Goal: Task Accomplishment & Management: Complete application form

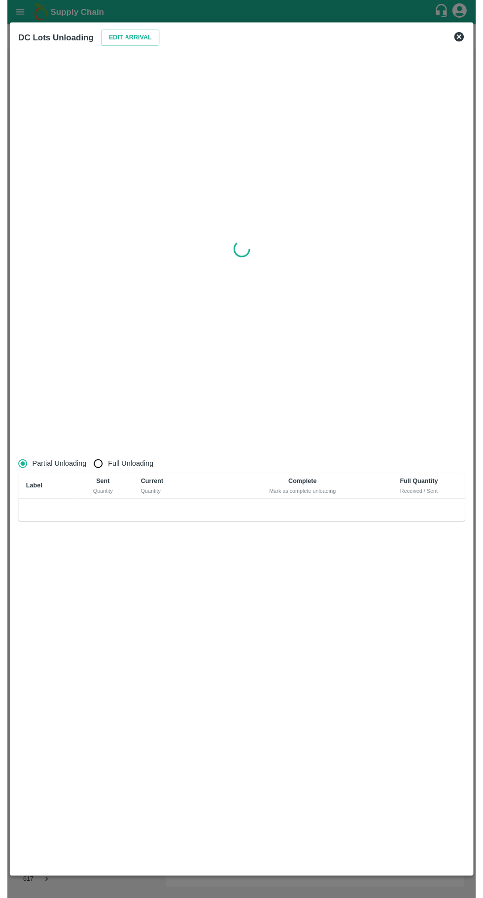
scroll to position [283, 0]
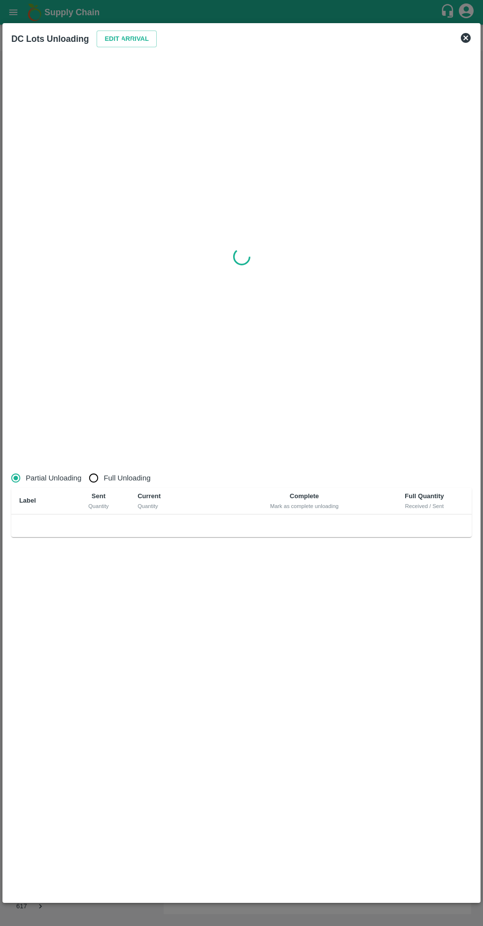
click at [121, 40] on icon at bounding box center [127, 39] width 12 height 12
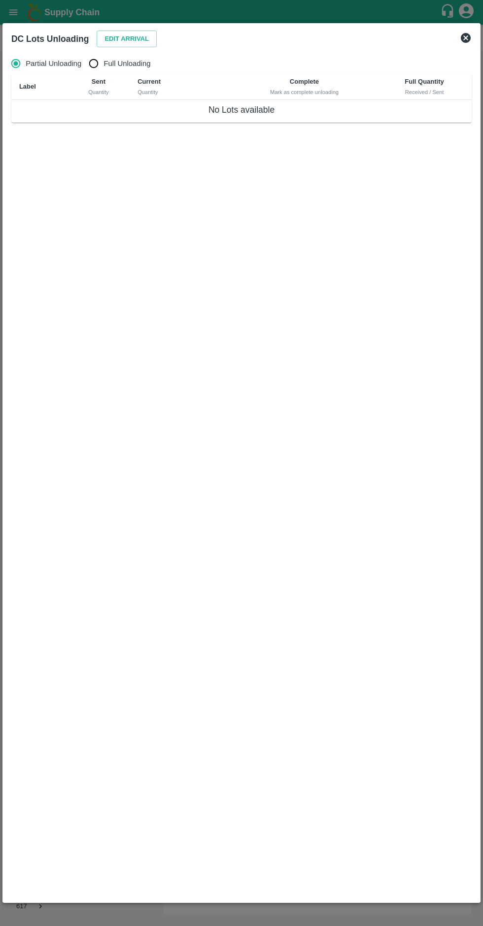
click at [128, 36] on button "Edit Arrival" at bounding box center [127, 39] width 60 height 17
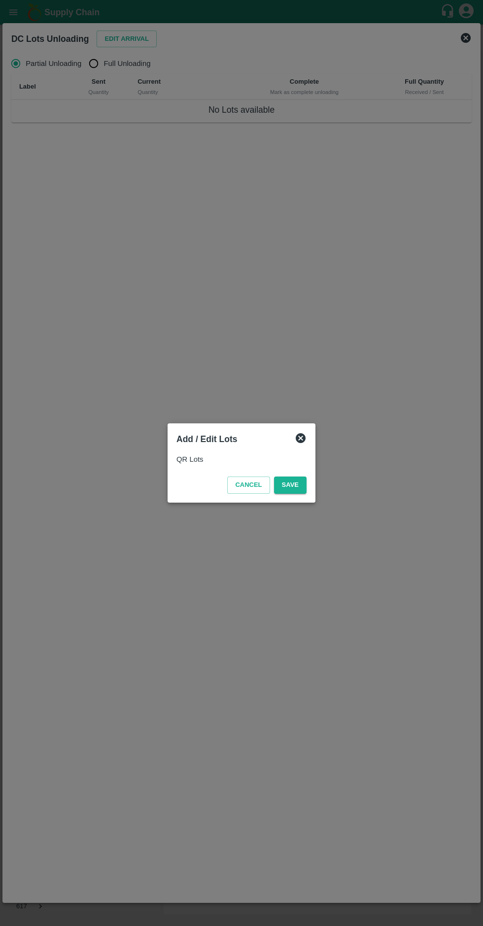
click at [300, 483] on button "Save" at bounding box center [290, 485] width 33 height 17
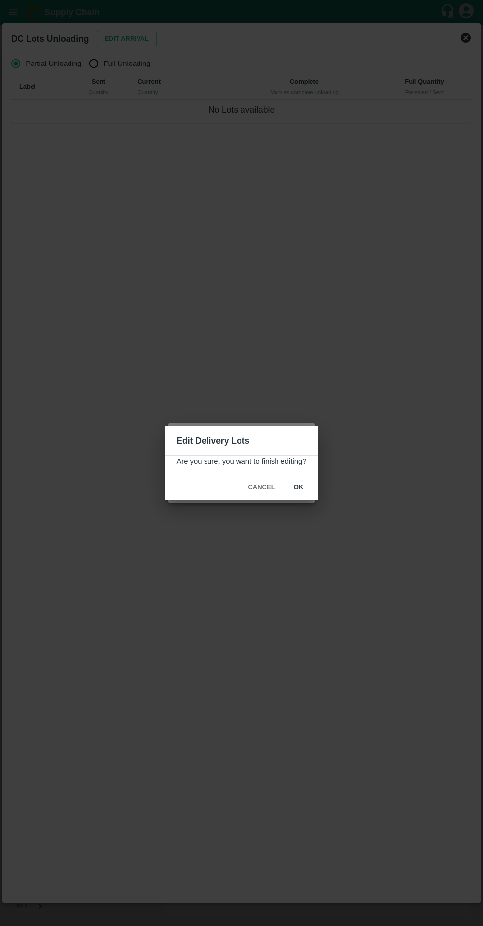
click at [421, 336] on div "Edit Delivery Lots Are you sure, you want to finish editing? Cancel ok" at bounding box center [241, 463] width 483 height 926
click at [259, 491] on button "Cancel" at bounding box center [261, 487] width 34 height 17
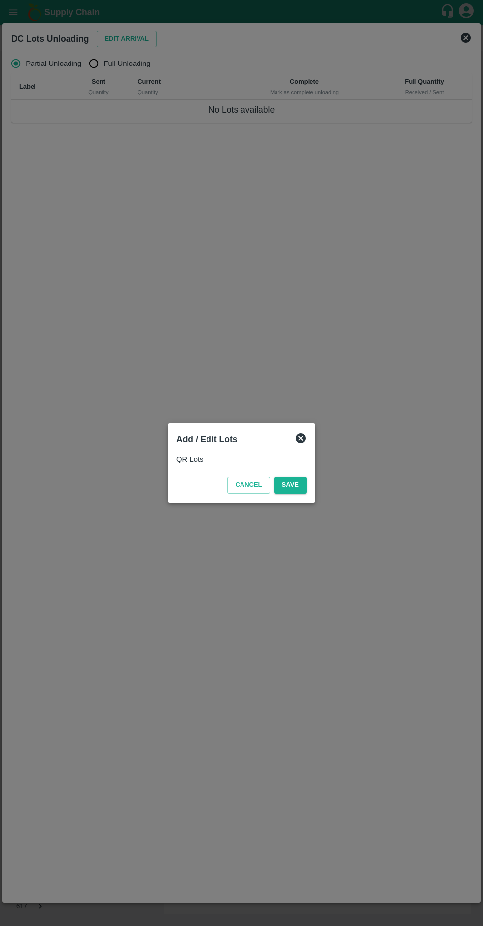
click at [123, 29] on div at bounding box center [241, 463] width 483 height 926
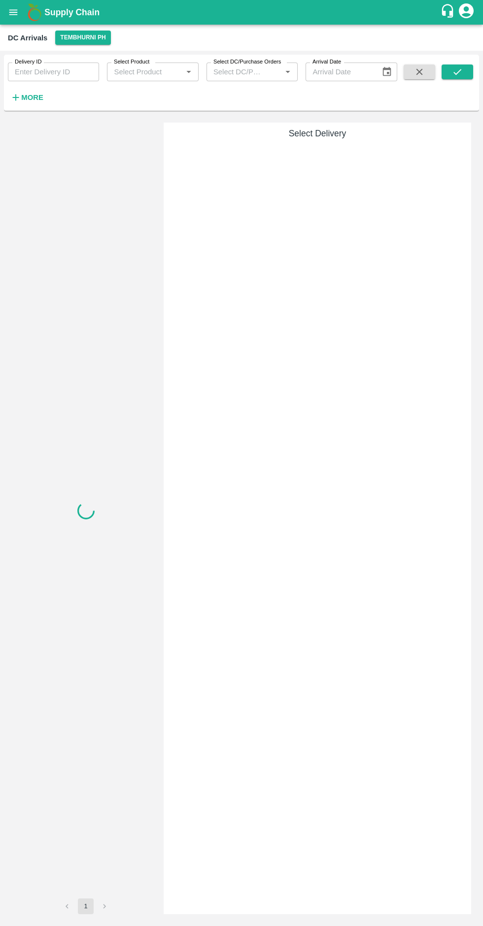
click at [84, 39] on button "Tembhurni PH" at bounding box center [82, 38] width 55 height 14
click at [94, 55] on li "Tembhurni PH" at bounding box center [79, 57] width 68 height 17
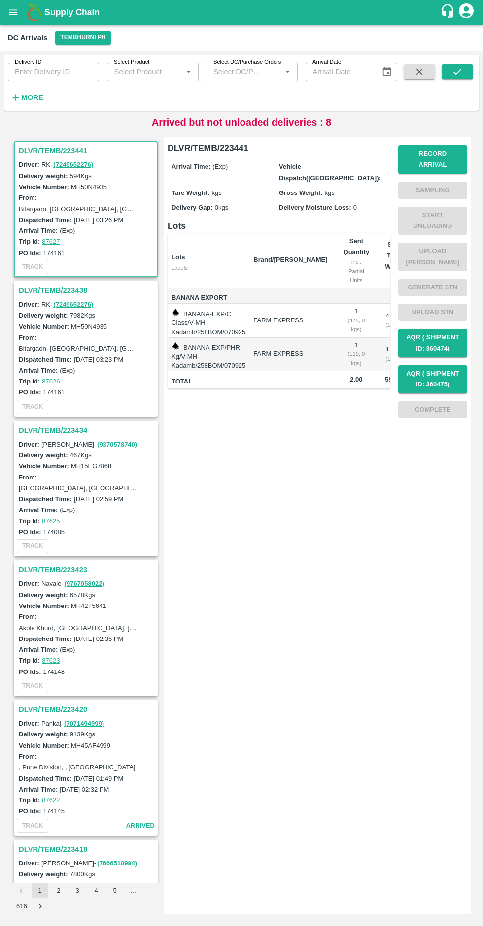
scroll to position [4, 0]
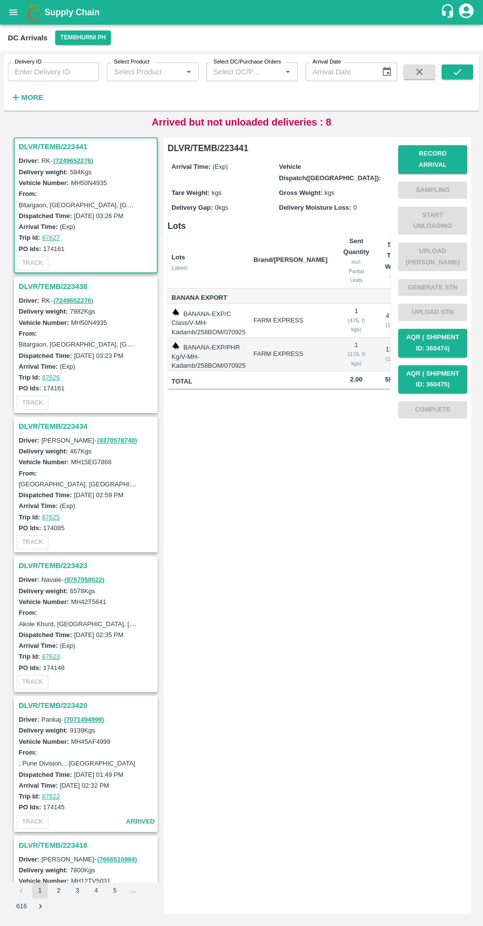
click at [59, 708] on h3 "DLVR/TEMB/223420" at bounding box center [87, 705] width 137 height 13
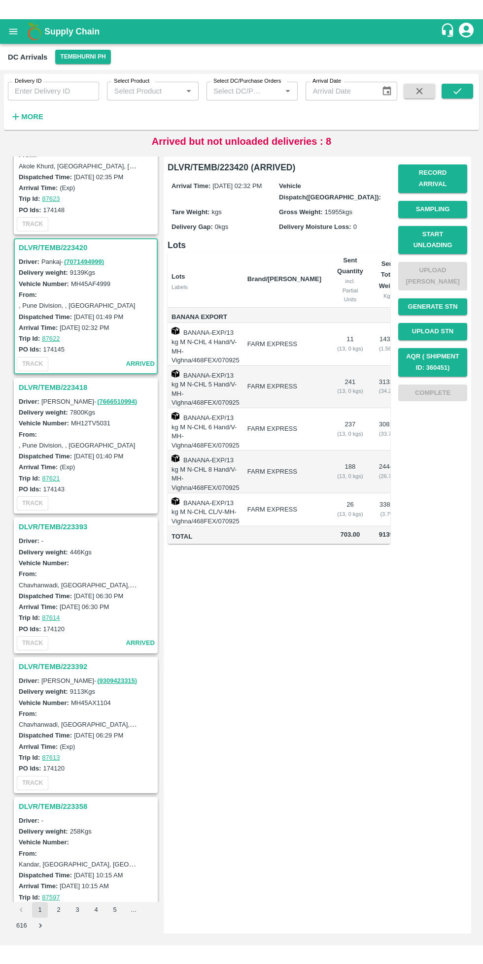
scroll to position [562, 0]
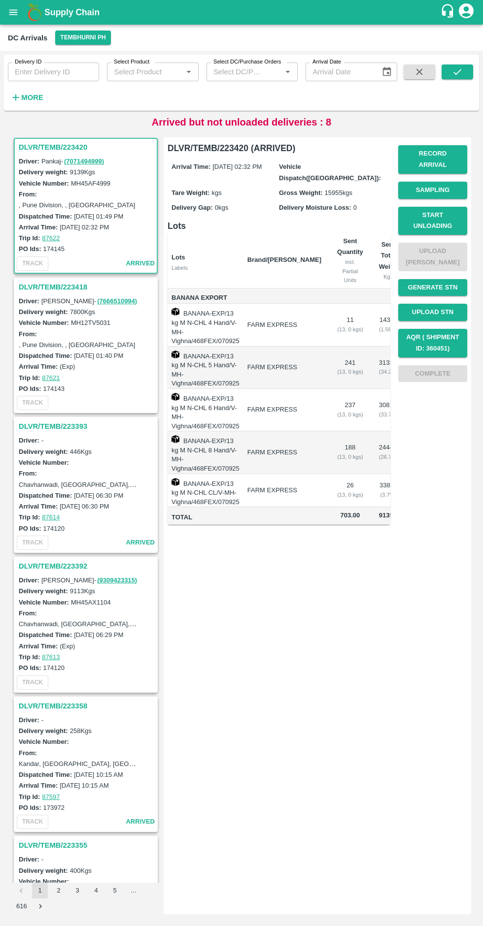
click at [449, 214] on button "Start Unloading" at bounding box center [432, 221] width 69 height 29
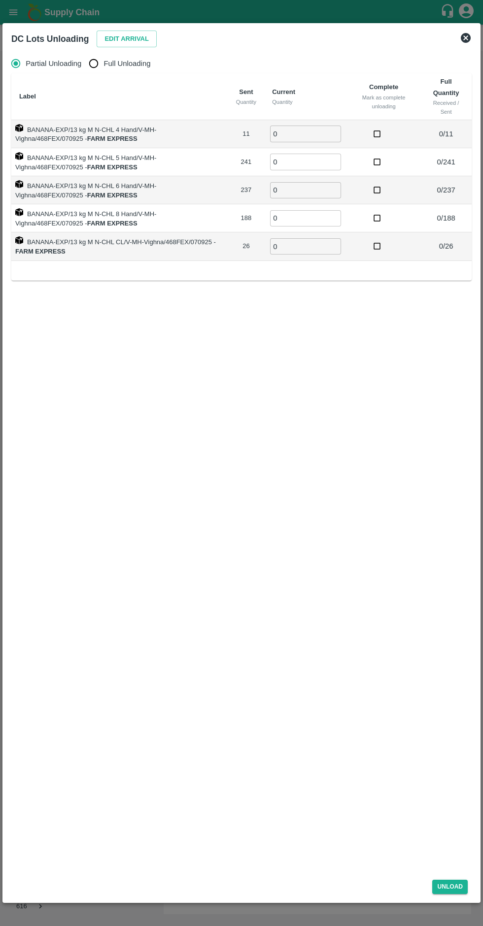
click at [129, 32] on button "Edit Arrival" at bounding box center [127, 39] width 60 height 17
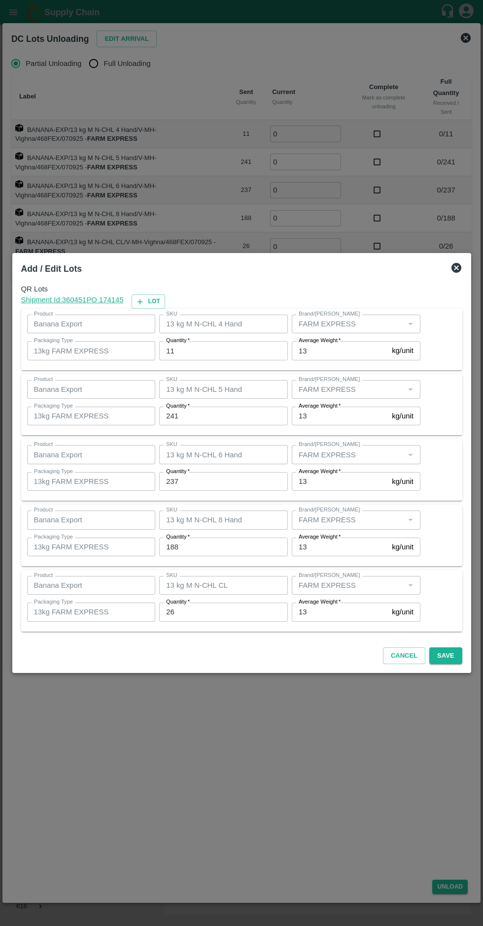
click at [211, 352] on input "11" at bounding box center [223, 350] width 129 height 19
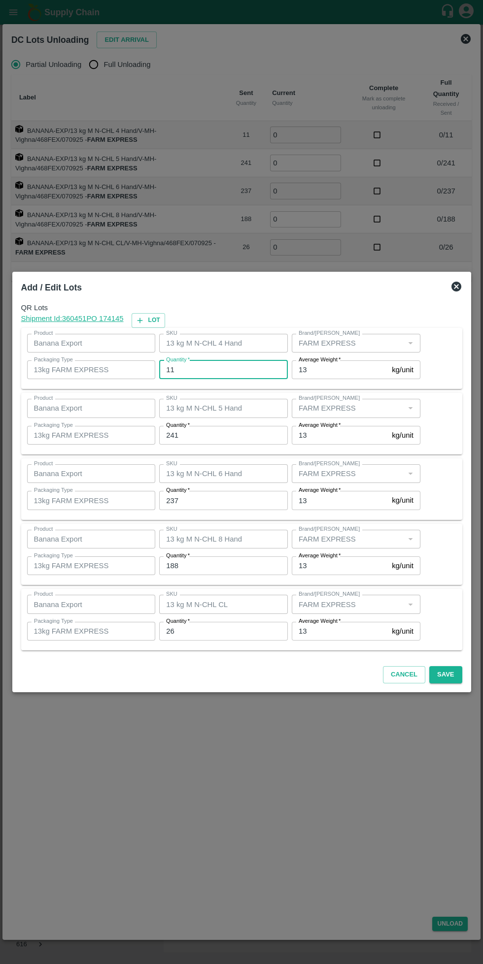
click at [207, 437] on input "241" at bounding box center [223, 435] width 129 height 19
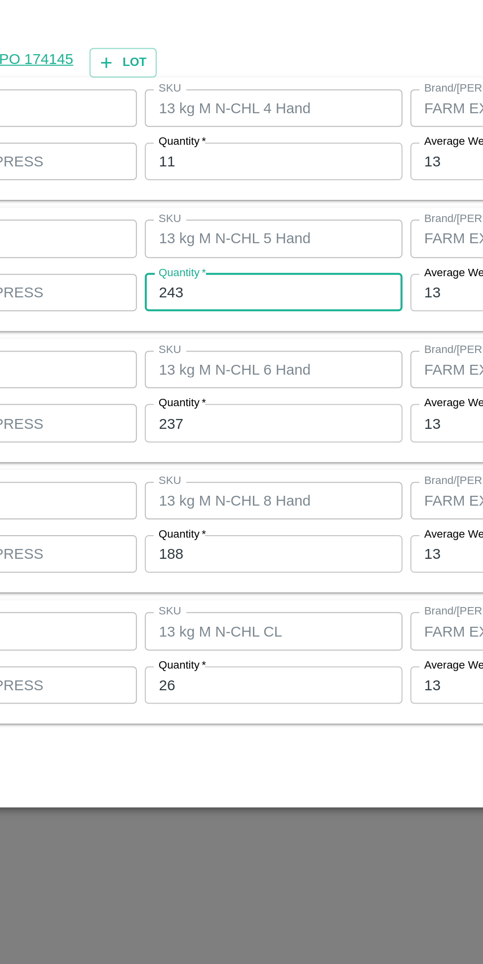
type input "243"
click at [209, 502] on input "237" at bounding box center [223, 500] width 129 height 19
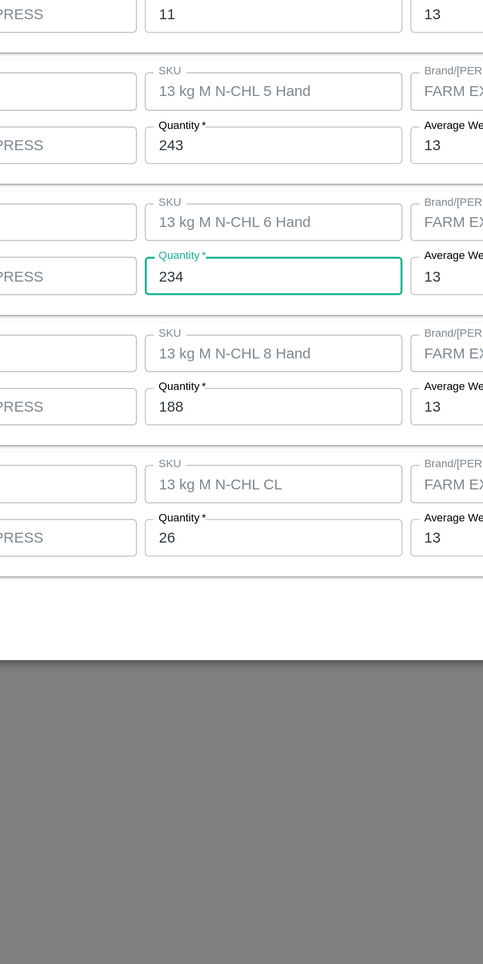
type input "234"
click at [197, 564] on input "188" at bounding box center [223, 566] width 129 height 19
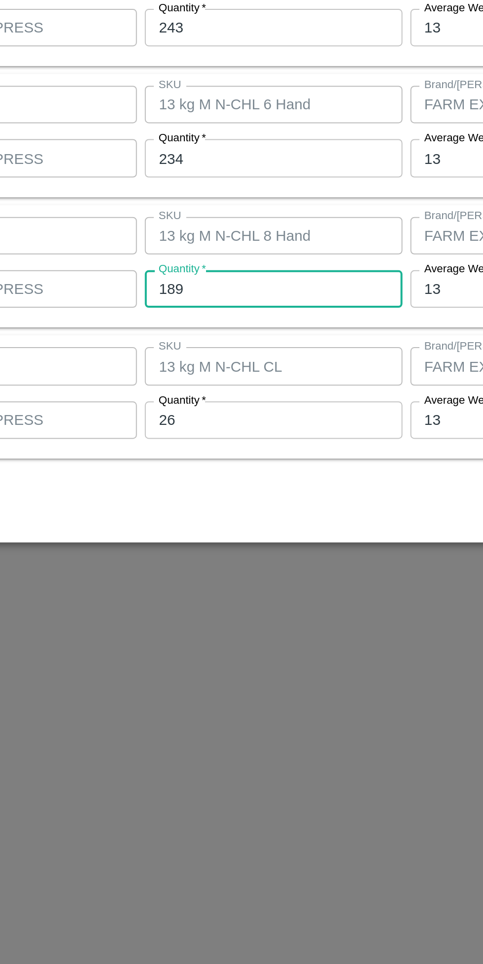
type input "189"
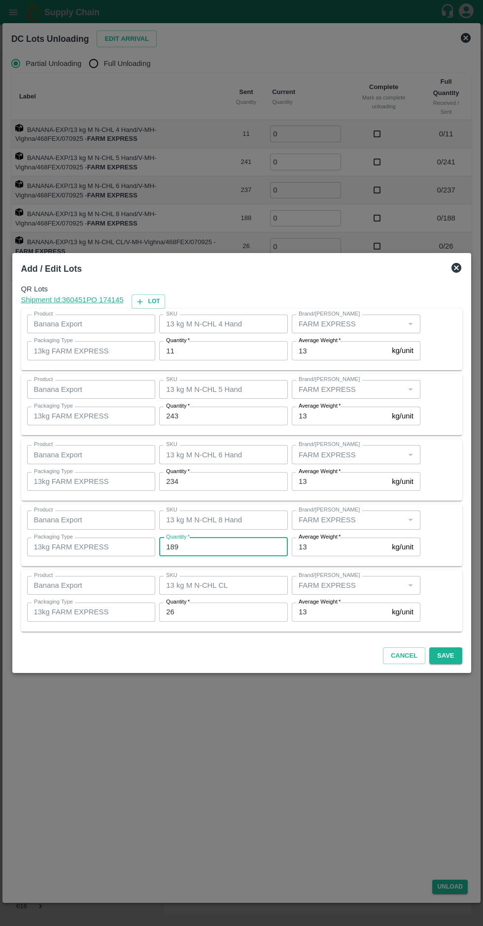
click at [454, 658] on button "Save" at bounding box center [445, 656] width 33 height 17
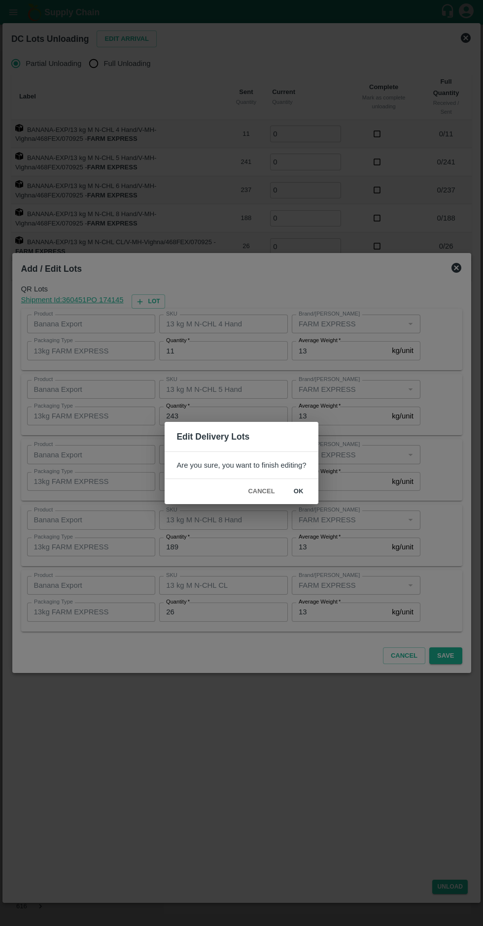
click at [296, 495] on button "ok" at bounding box center [299, 491] width 32 height 17
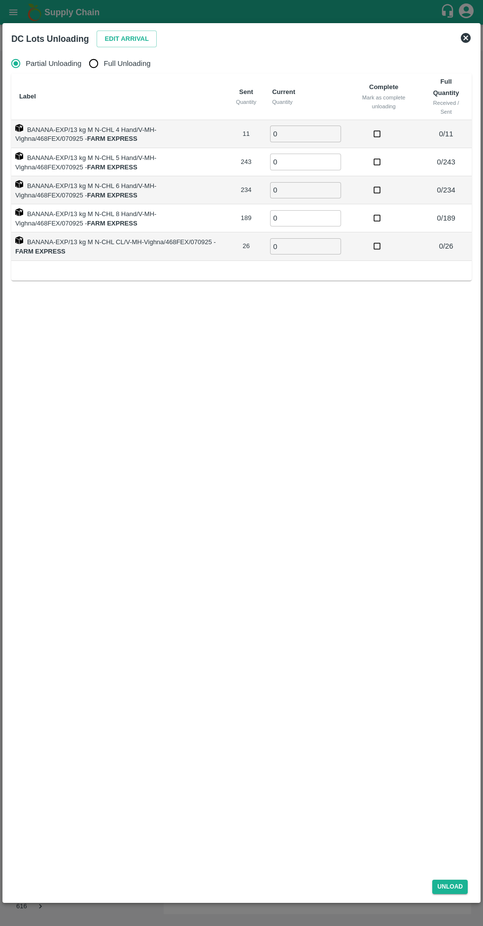
click at [130, 67] on span "Full Unloading" at bounding box center [127, 63] width 47 height 11
click at [103, 67] on input "Full Unloading" at bounding box center [94, 64] width 20 height 20
radio input "true"
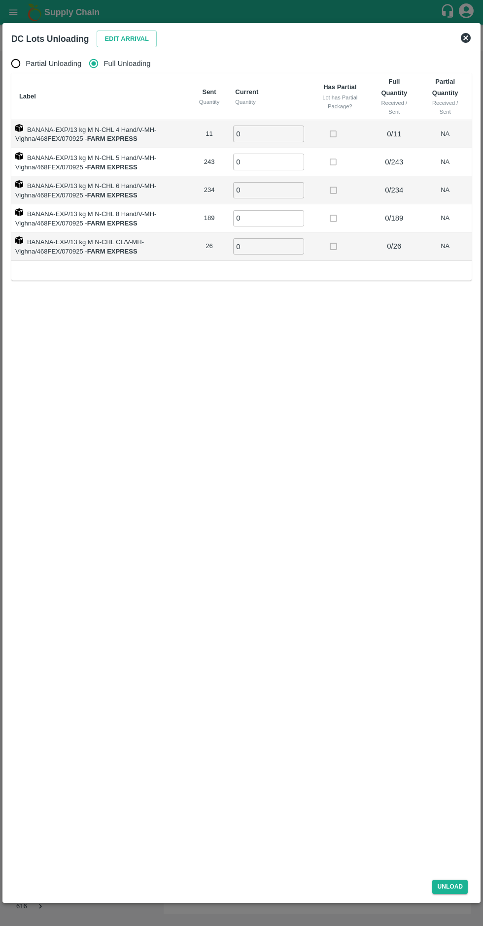
click at [275, 133] on input "0" at bounding box center [268, 134] width 71 height 16
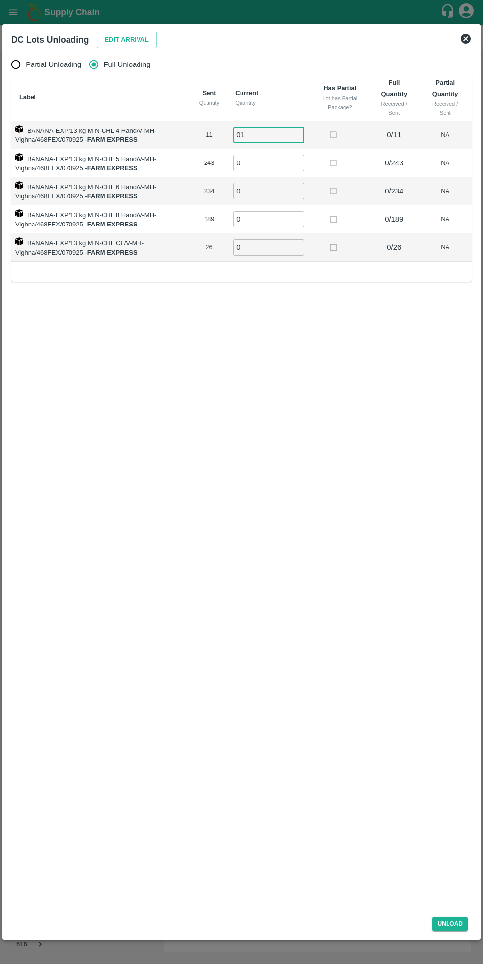
type input "0"
type input "11"
click at [270, 163] on input "0" at bounding box center [268, 163] width 71 height 16
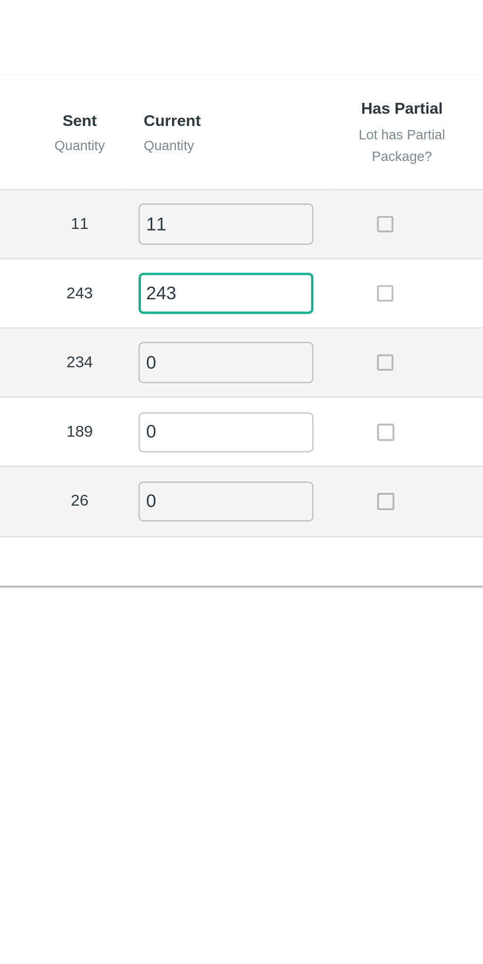
type input "243"
click at [257, 194] on input "0" at bounding box center [268, 191] width 71 height 16
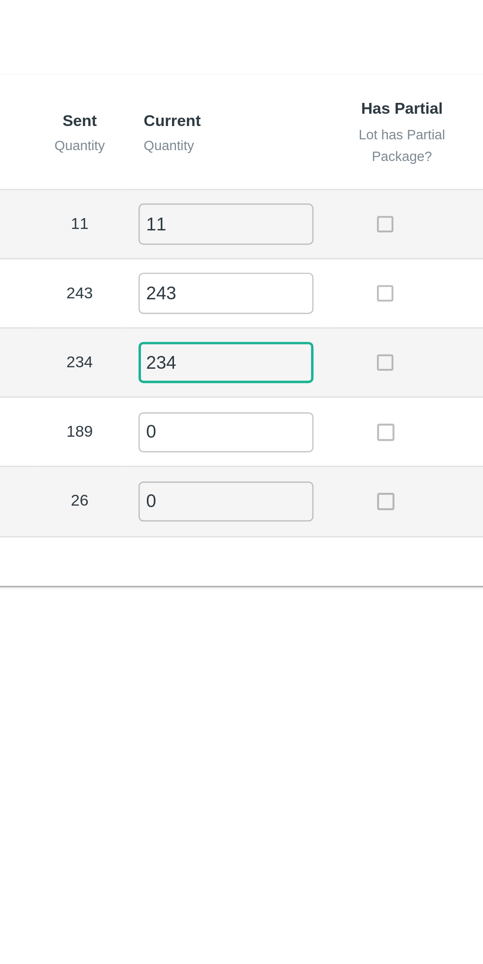
type input "234"
click at [256, 222] on input "0" at bounding box center [268, 219] width 71 height 16
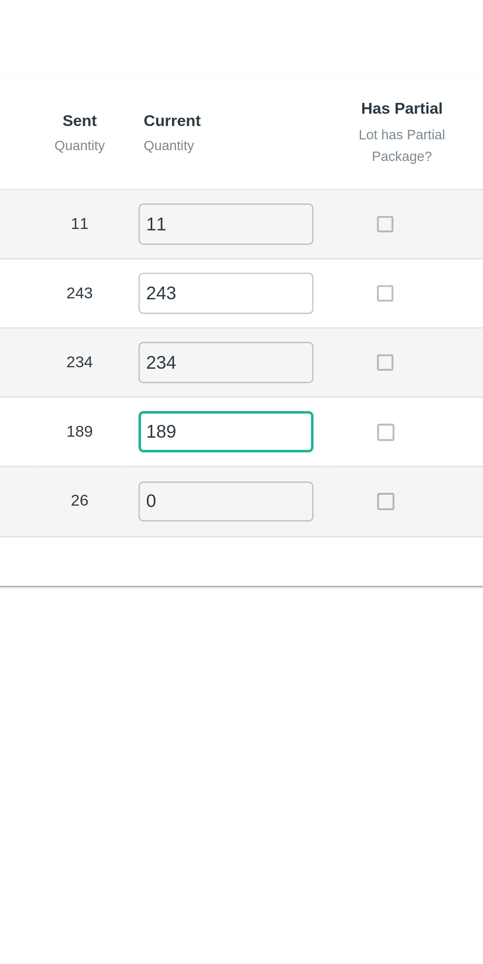
type input "189"
click at [262, 246] on input "0" at bounding box center [268, 247] width 71 height 16
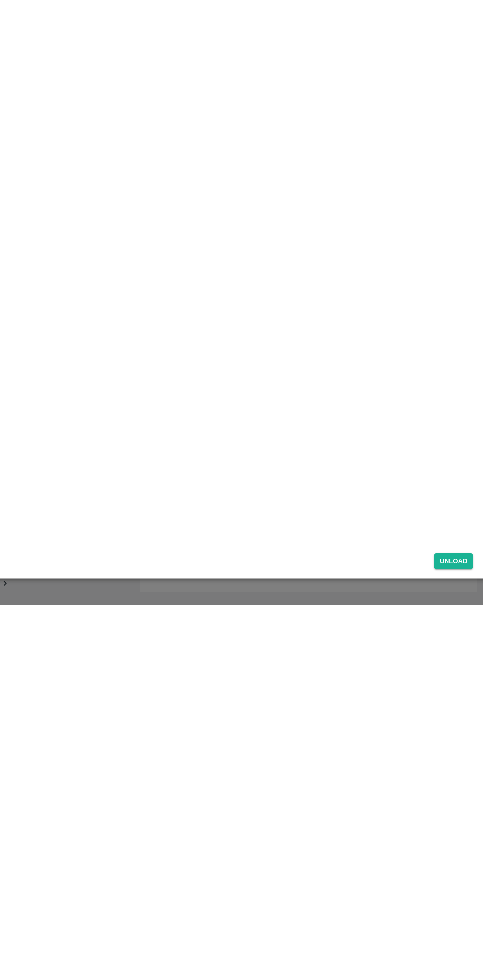
scroll to position [0, 0]
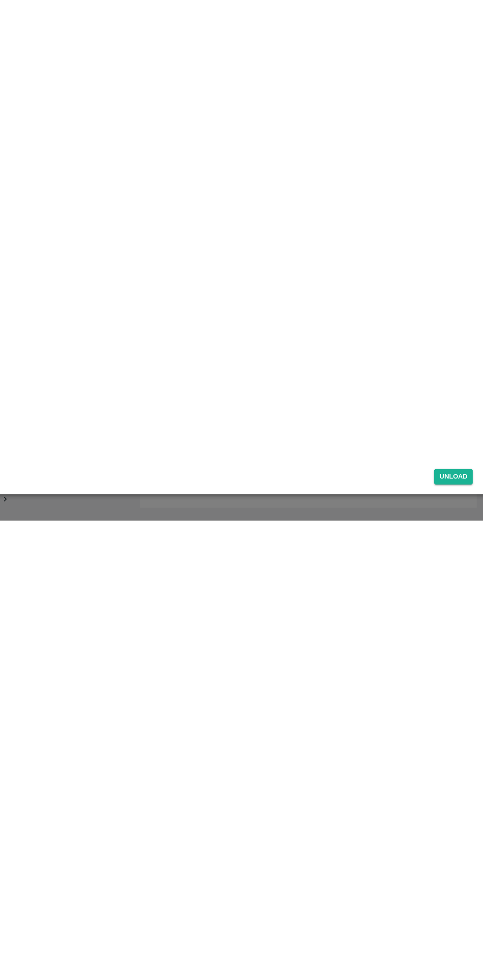
type input "26"
click at [457, 898] on button "Unload" at bounding box center [449, 924] width 35 height 14
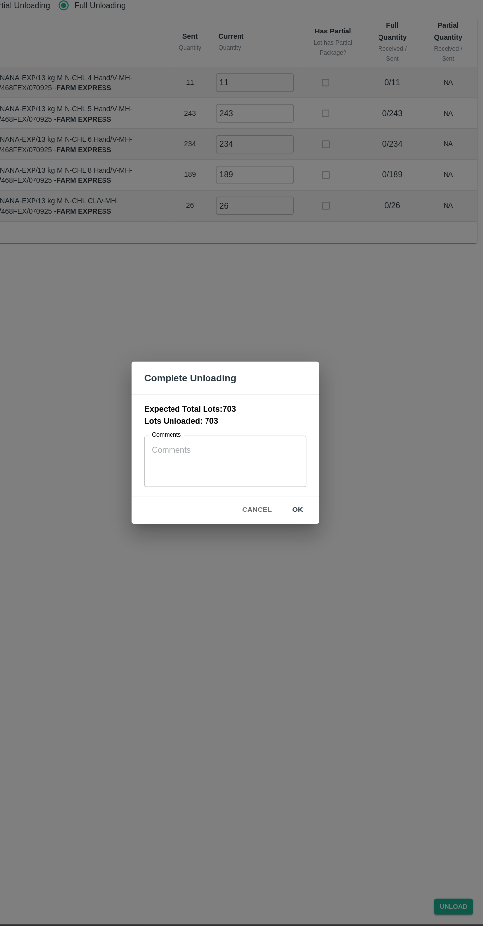
click at [307, 525] on button "ok" at bounding box center [308, 524] width 32 height 17
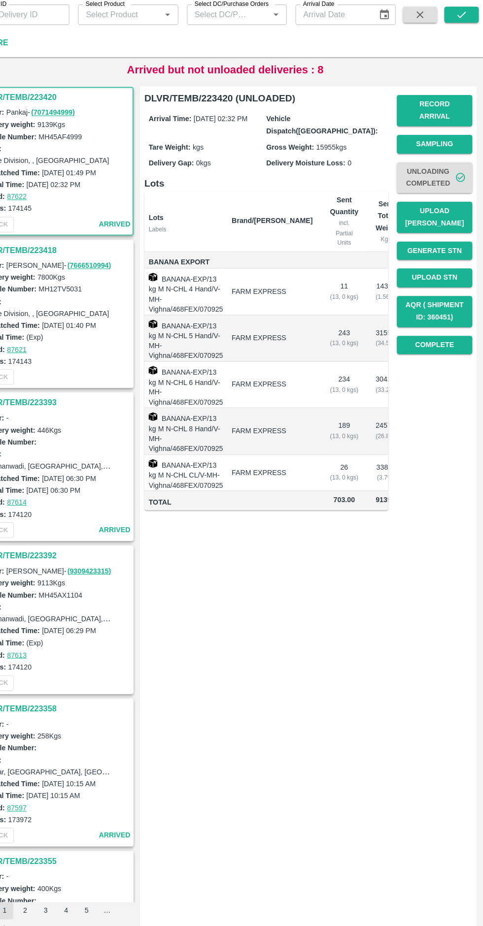
click at [443, 245] on button "Upload [PERSON_NAME]" at bounding box center [432, 257] width 69 height 29
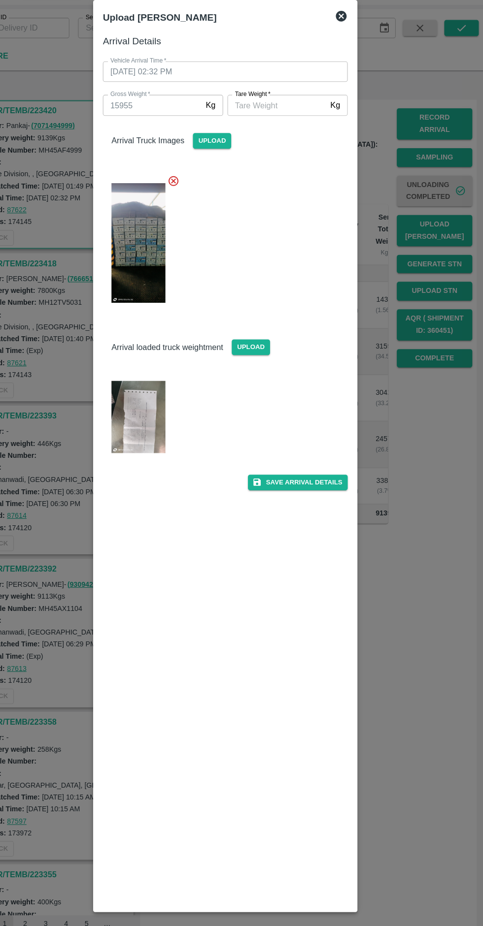
click at [302, 143] on input "Tare Weight   *" at bounding box center [288, 142] width 90 height 19
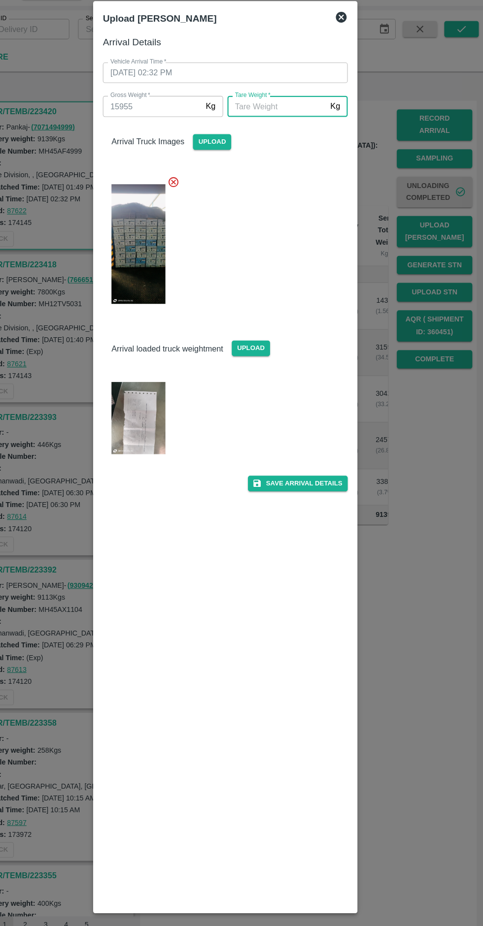
click at [161, 421] on img at bounding box center [161, 428] width 49 height 66
click at [292, 142] on input "Tare Weight   *" at bounding box center [288, 142] width 90 height 19
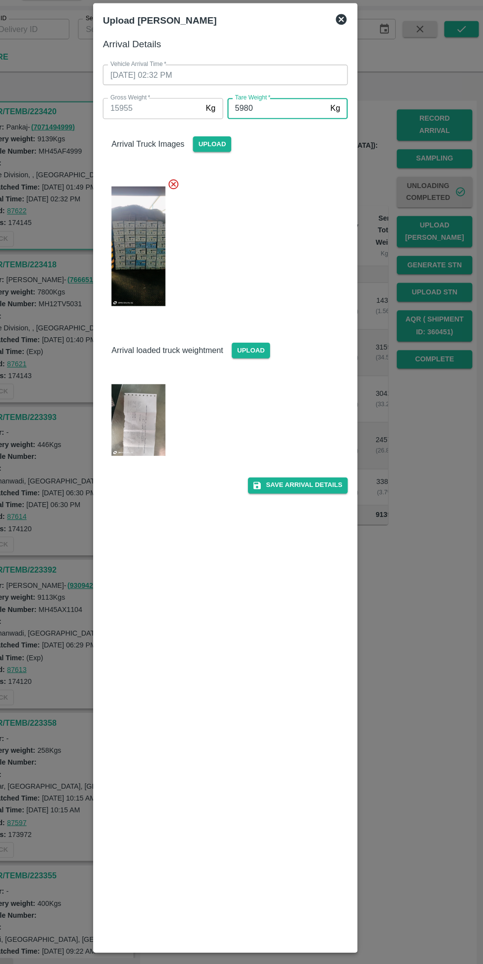
type input "5980"
click at [171, 433] on img at bounding box center [161, 429] width 49 height 66
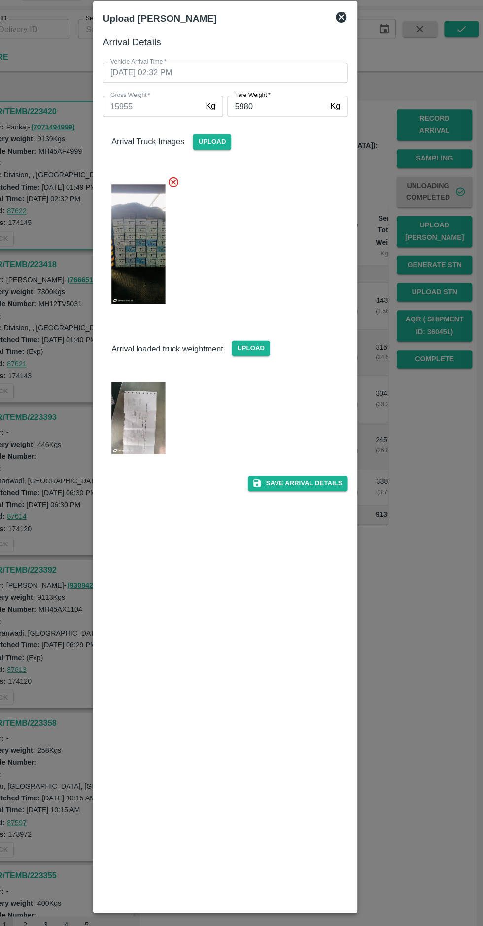
click at [319, 486] on button "Save Arrival Details" at bounding box center [307, 487] width 91 height 14
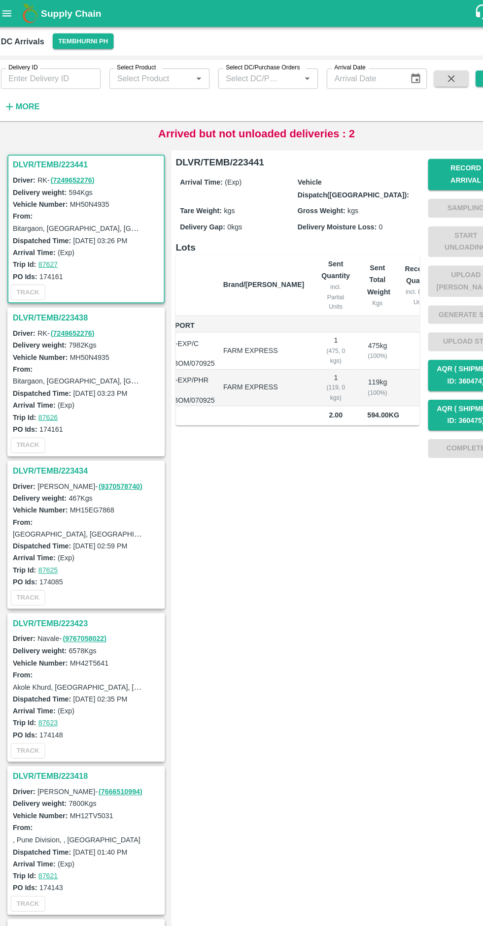
scroll to position [0, 61]
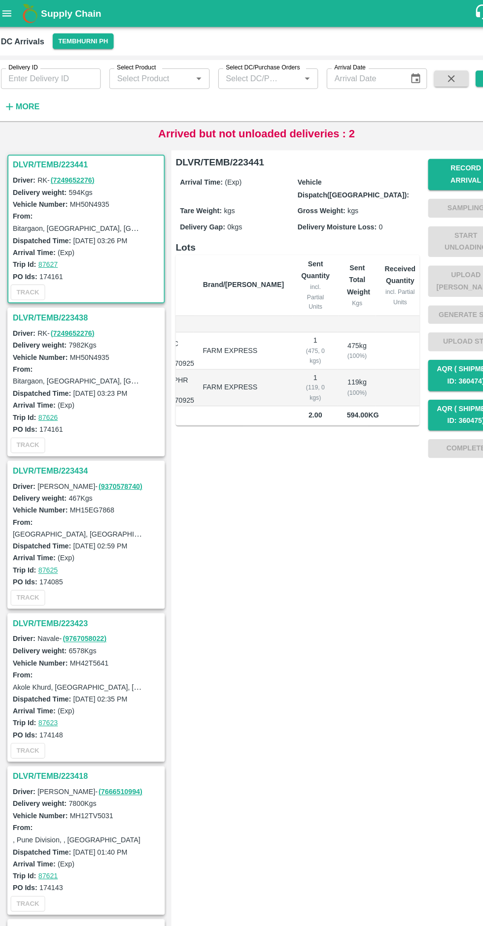
click at [72, 38] on button "Tembhurni PH" at bounding box center [82, 38] width 55 height 14
click at [92, 54] on li "Tembhurni PH" at bounding box center [79, 57] width 68 height 17
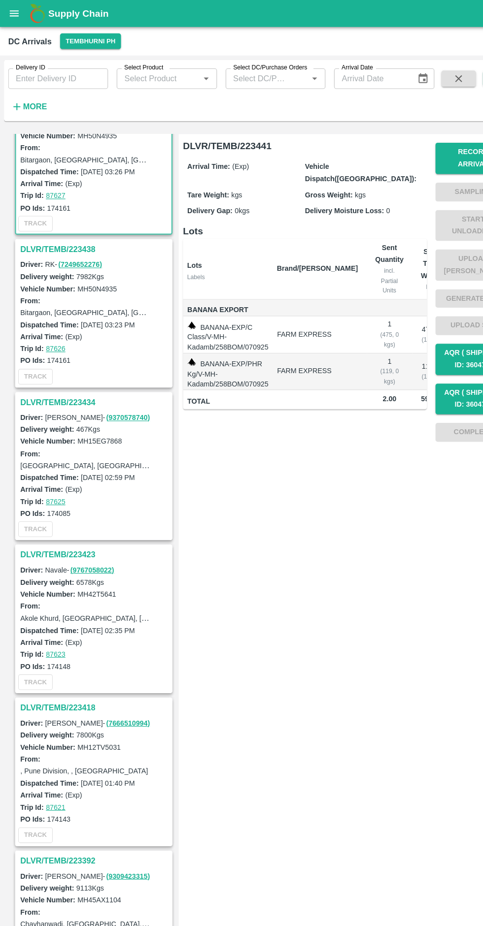
scroll to position [0, 0]
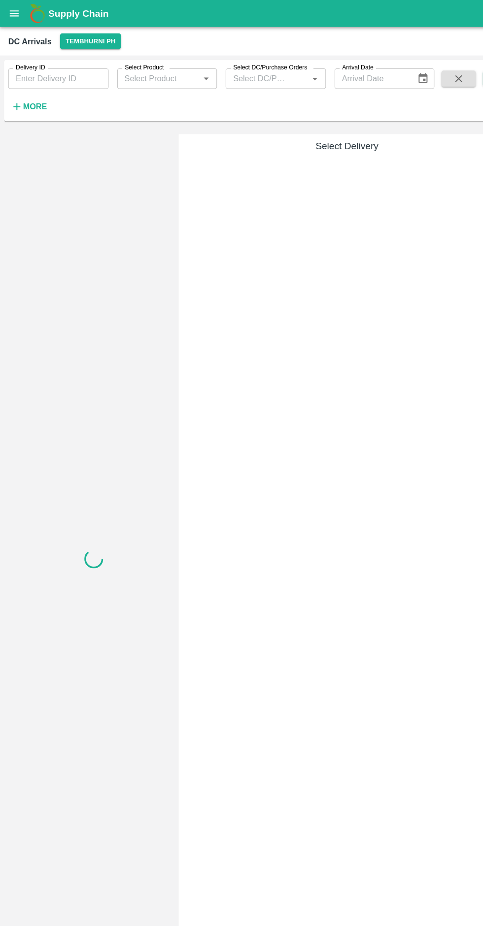
click at [91, 42] on button "Tembhurni PH" at bounding box center [82, 38] width 55 height 14
click at [83, 36] on div at bounding box center [241, 463] width 483 height 926
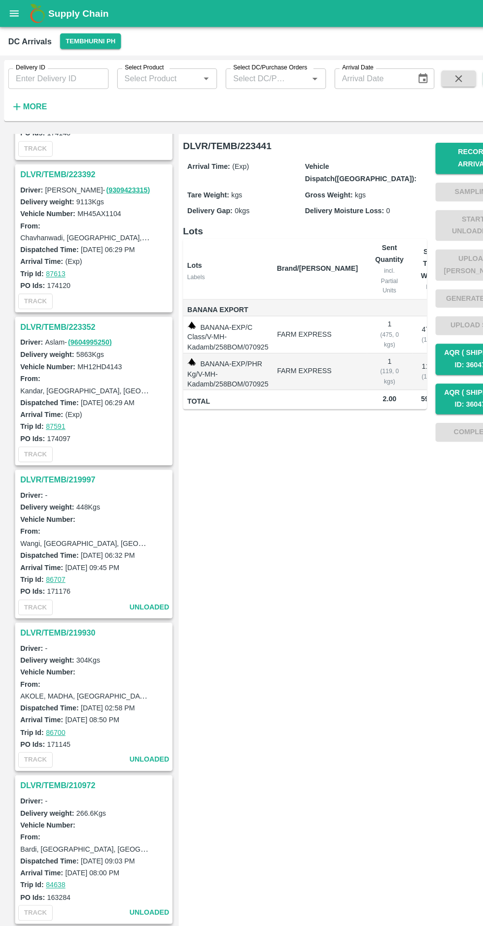
scroll to position [678, 0]
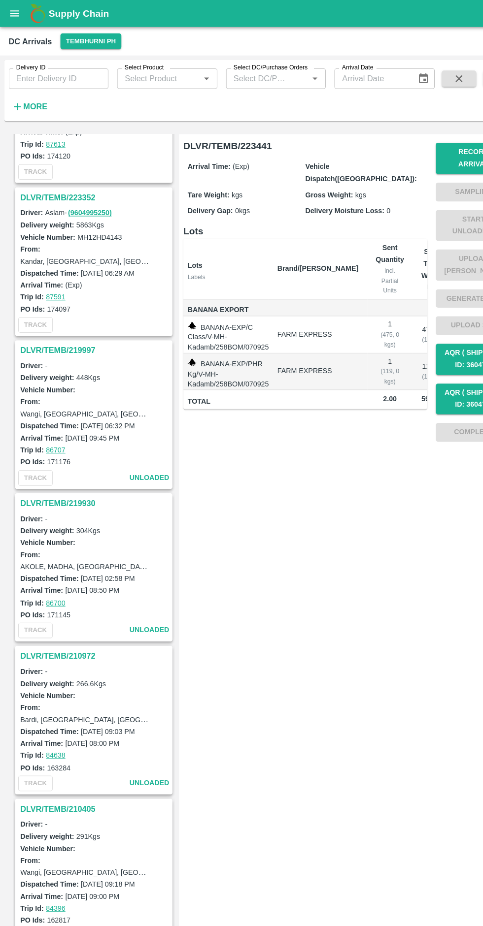
scroll to position [794, 0]
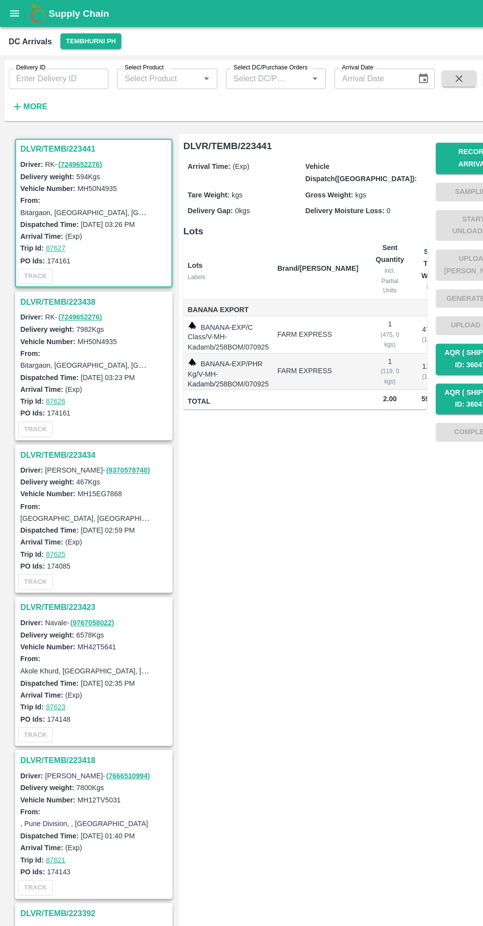
click at [20, 105] on button "More" at bounding box center [27, 97] width 38 height 17
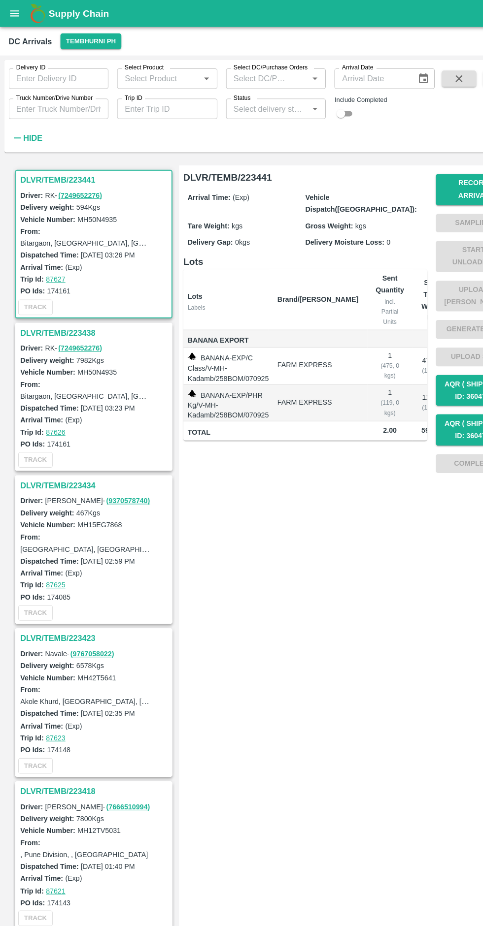
click at [32, 126] on strong "Hide" at bounding box center [29, 126] width 17 height 8
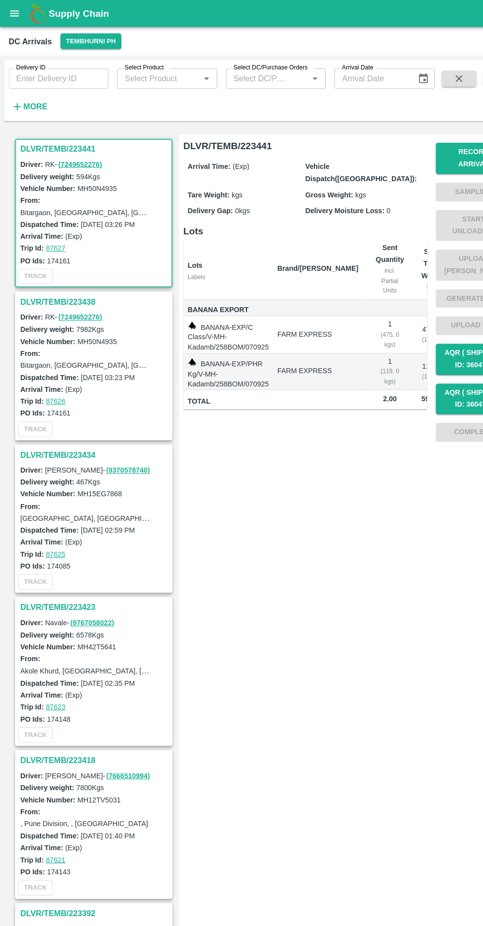
click at [40, 96] on strong "More" at bounding box center [32, 98] width 22 height 8
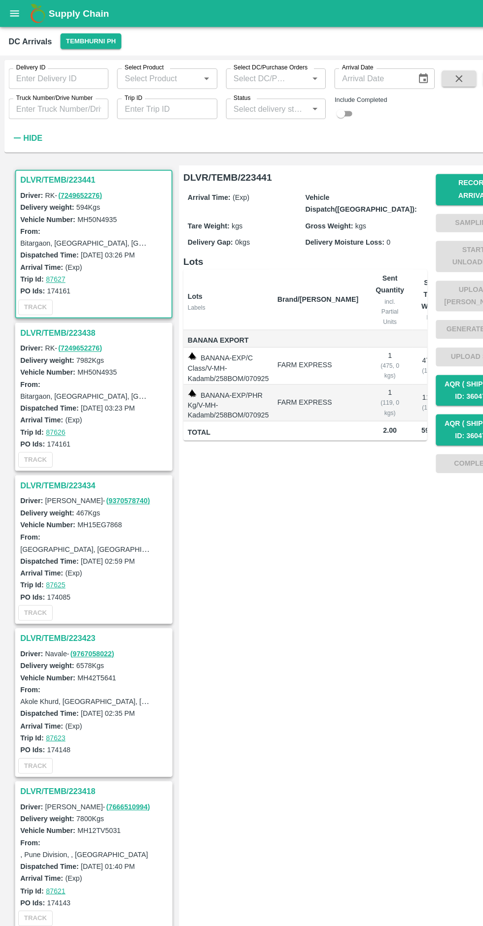
click at [254, 73] on input "Select DC/Purchase Orders" at bounding box center [237, 72] width 56 height 13
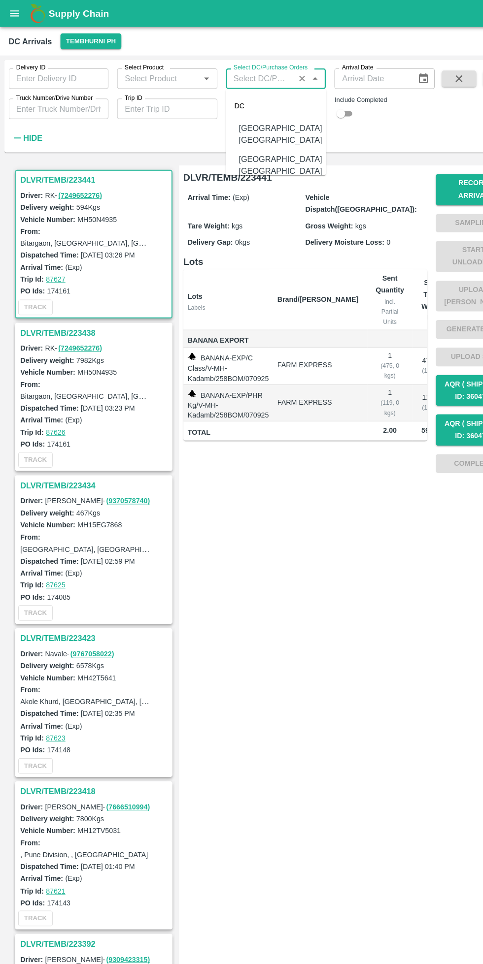
click at [247, 62] on label "Select DC/Purchase Orders" at bounding box center [246, 62] width 67 height 8
click at [247, 66] on input "Select DC/Purchase Orders" at bounding box center [237, 72] width 56 height 13
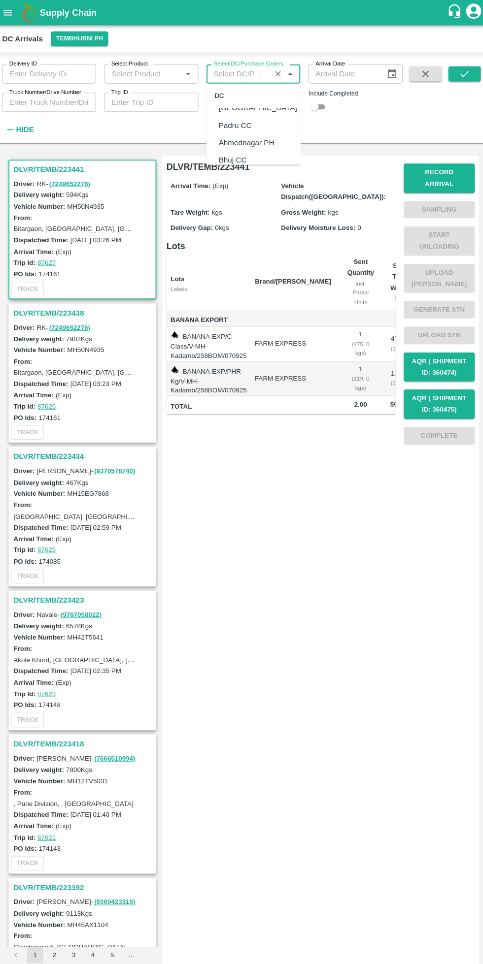
scroll to position [371, 0]
click at [388, 105] on div "Include Completed" at bounding box center [350, 99] width 91 height 21
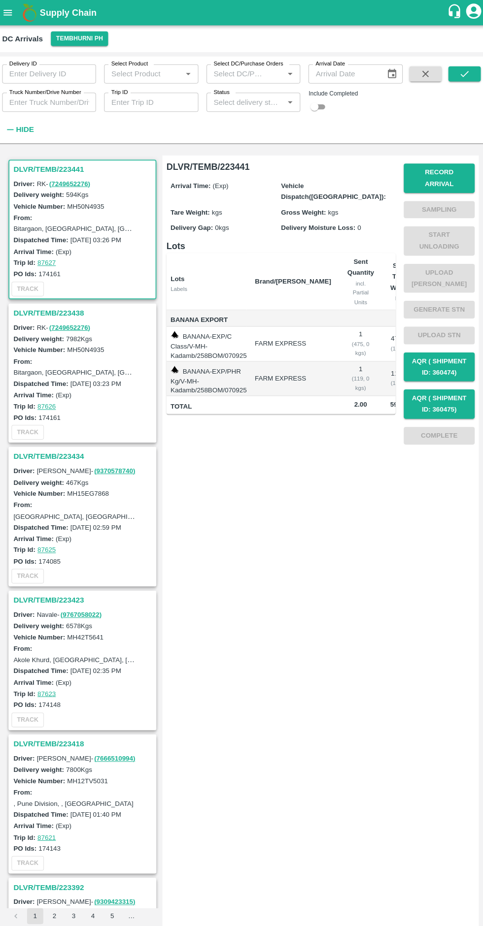
click at [288, 99] on icon "Open" at bounding box center [288, 100] width 4 height 2
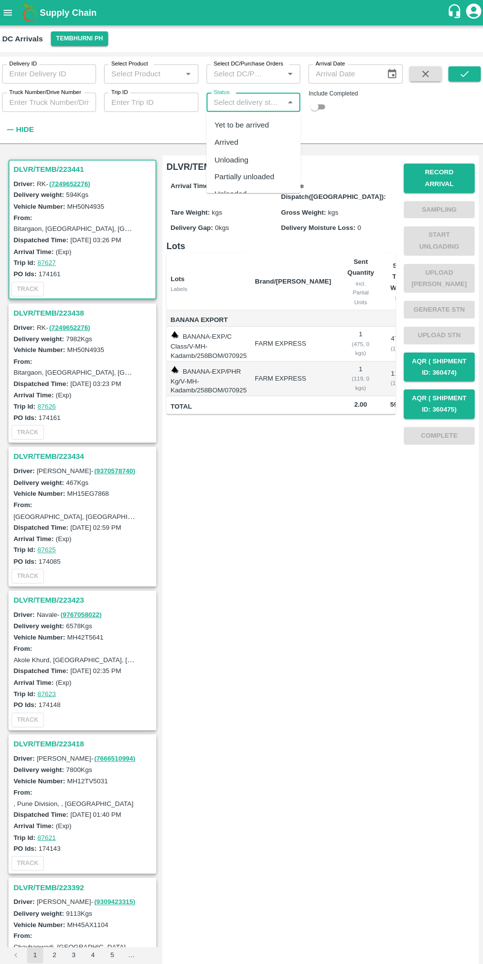
click at [246, 156] on div "Unloading" at bounding box center [230, 155] width 33 height 11
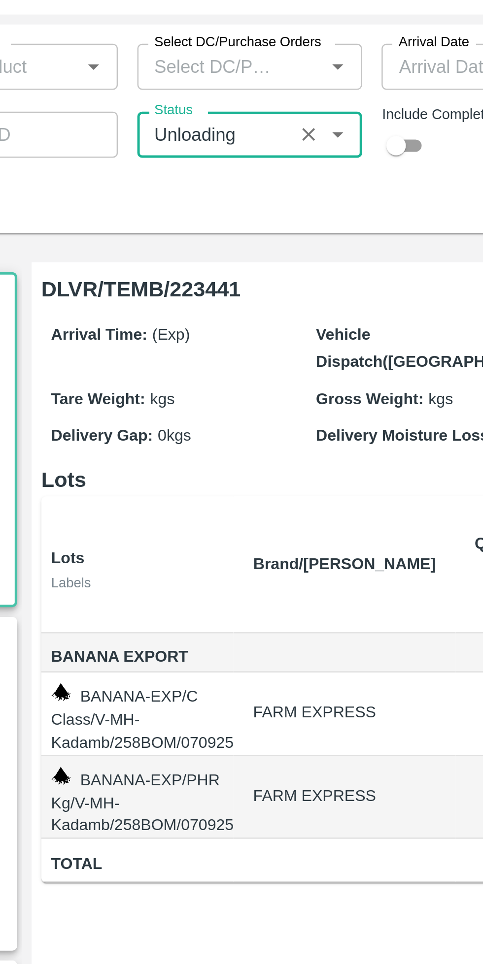
click at [254, 100] on input "Status" at bounding box center [237, 99] width 56 height 13
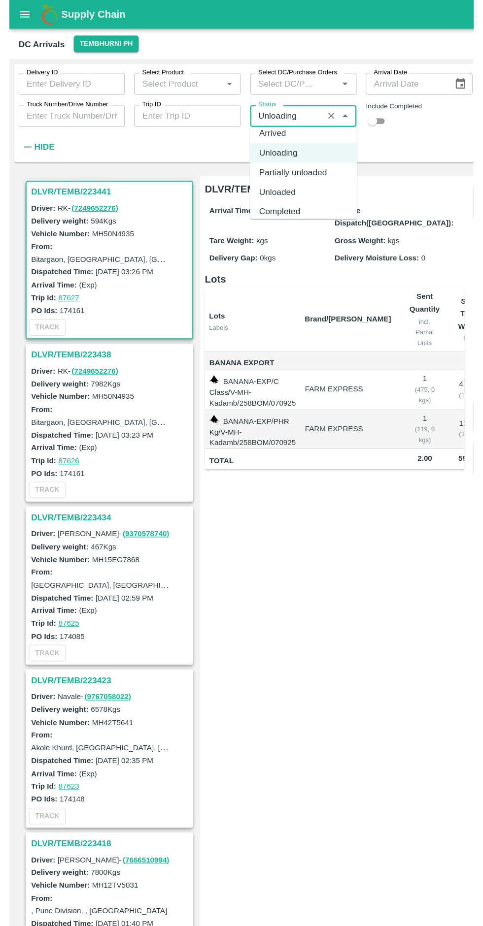
scroll to position [30, 0]
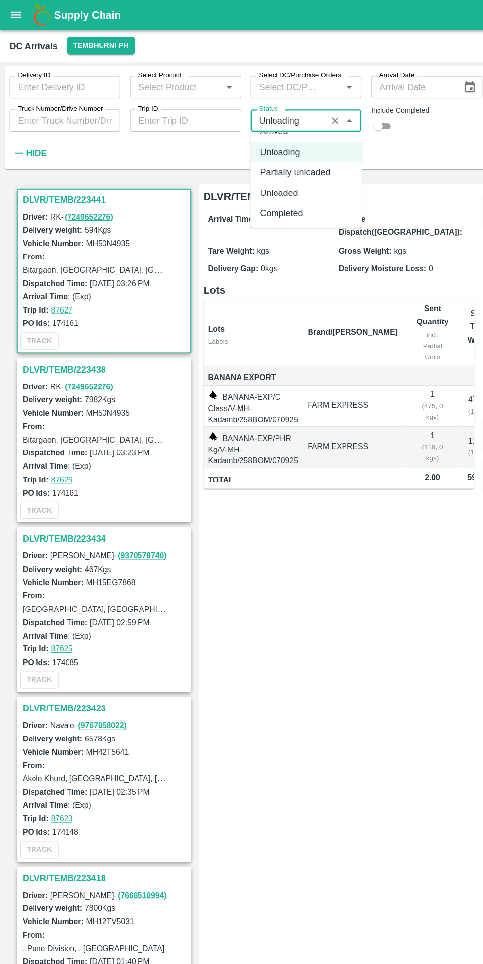
click at [255, 176] on div "Completed" at bounding box center [252, 175] width 92 height 17
type input "Completed"
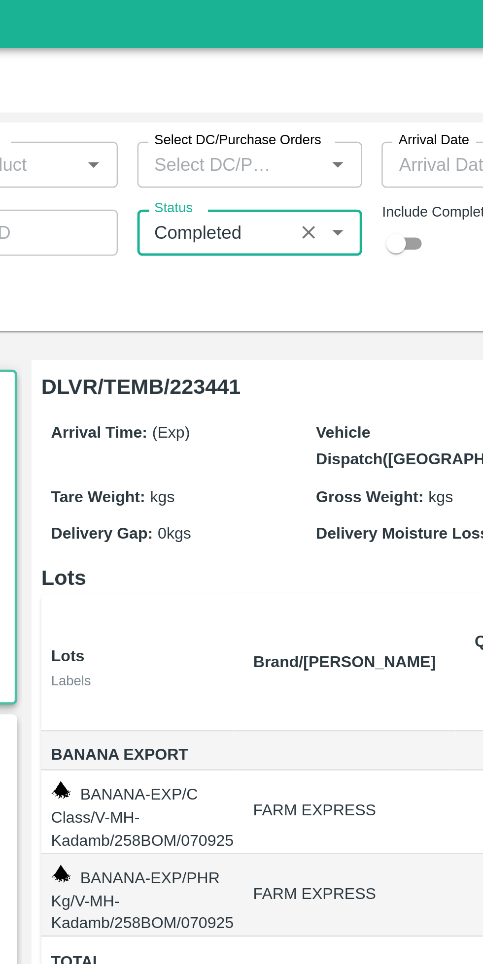
click at [327, 101] on div "Include Completed" at bounding box center [350, 99] width 91 height 21
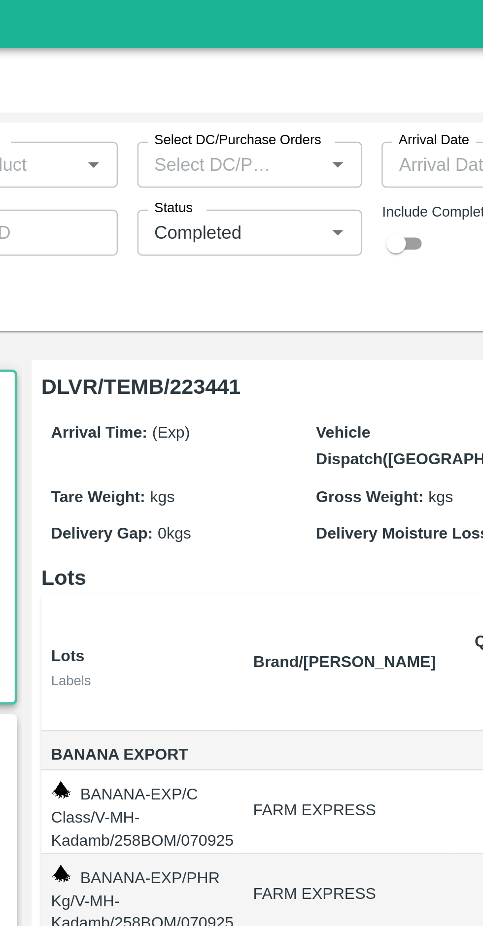
click at [321, 104] on input "checkbox" at bounding box center [311, 104] width 35 height 12
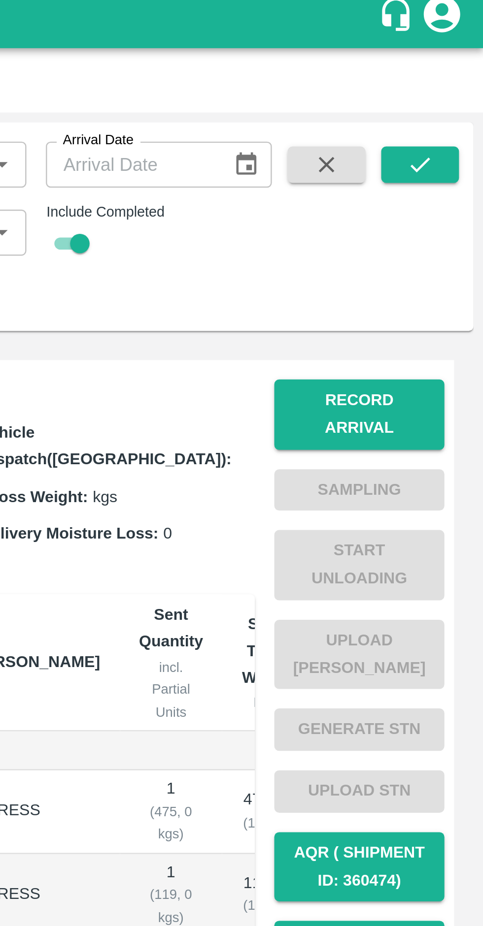
click at [461, 71] on icon "submit" at bounding box center [457, 71] width 11 height 11
click at [460, 72] on icon "submit" at bounding box center [457, 71] width 11 height 11
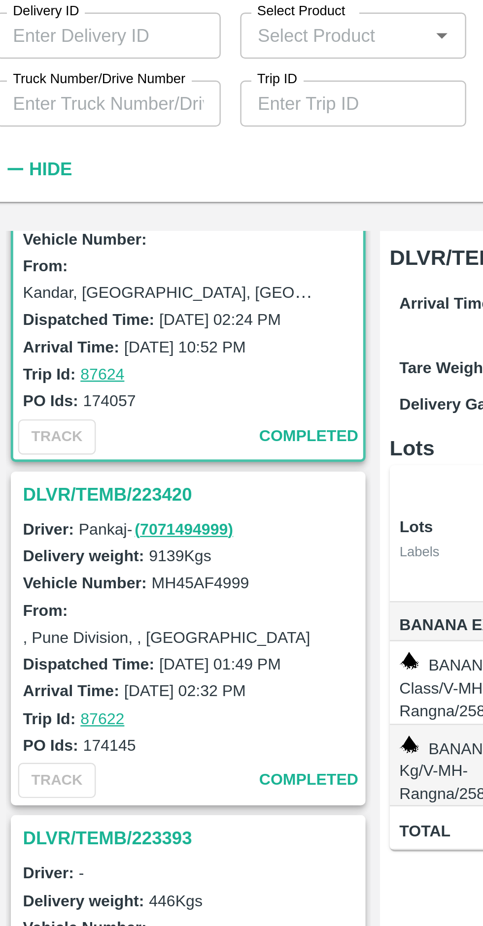
scroll to position [48, 0]
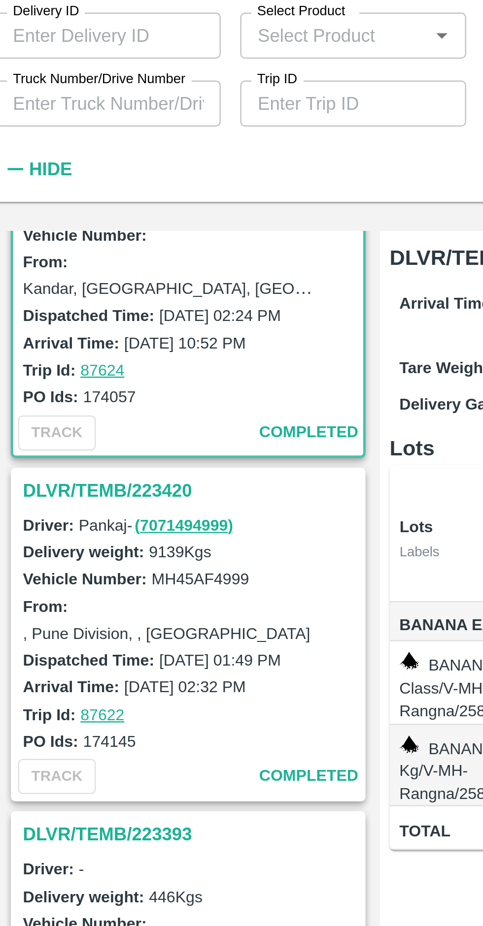
click at [56, 253] on h3 "DLVR/TEMB/223420" at bounding box center [87, 256] width 137 height 13
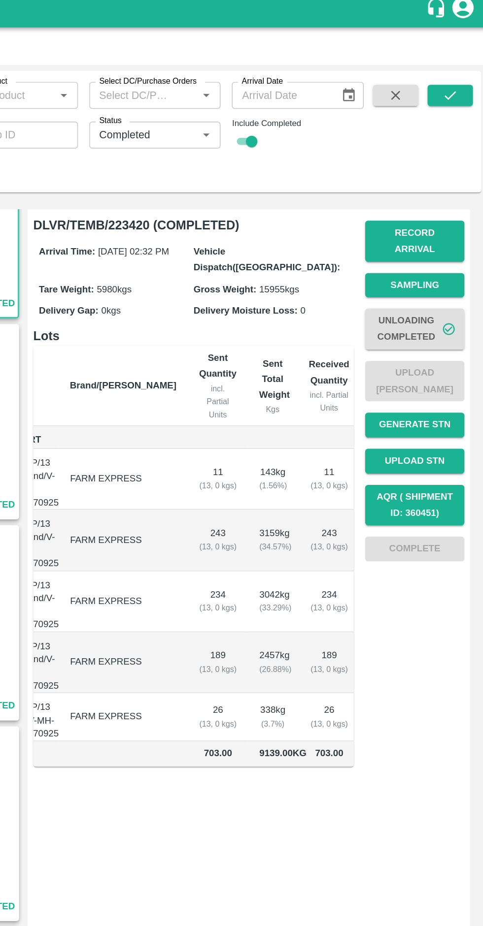
scroll to position [0, 48]
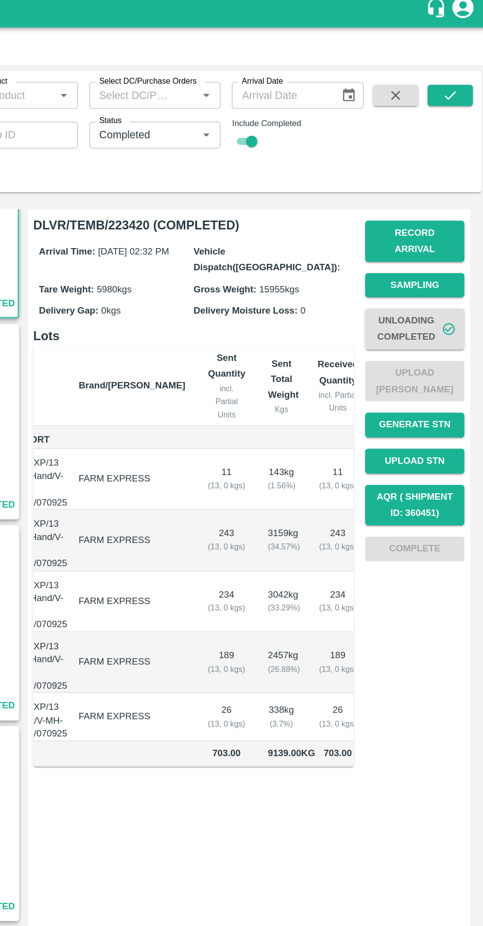
click at [454, 390] on div "Record Arrival Sampling Unloading Completed Upload Tare Weight Generate STN Upl…" at bounding box center [428, 343] width 77 height 392
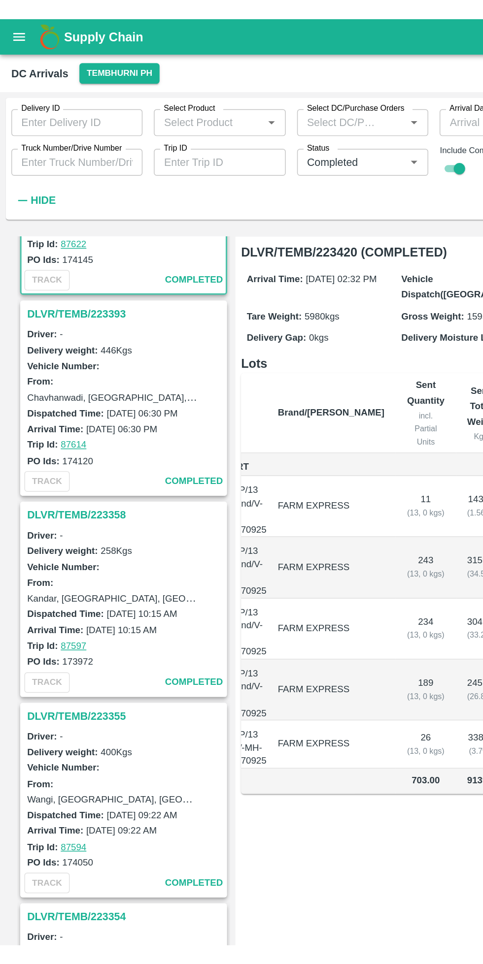
scroll to position [239, 0]
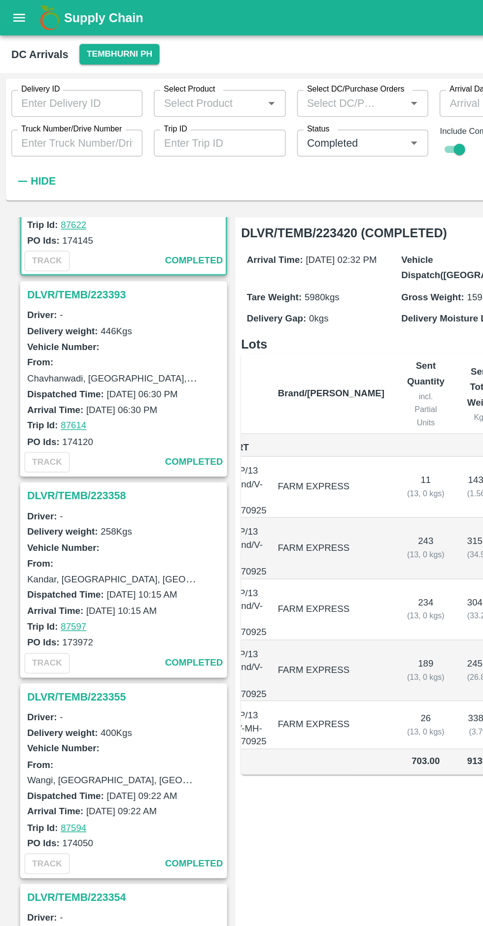
click at [302, 103] on div "Include Completed" at bounding box center [346, 95] width 99 height 29
click at [318, 107] on input "checkbox" at bounding box center [318, 104] width 35 height 12
checkbox input "false"
click at [289, 98] on icon "Open" at bounding box center [287, 99] width 11 height 11
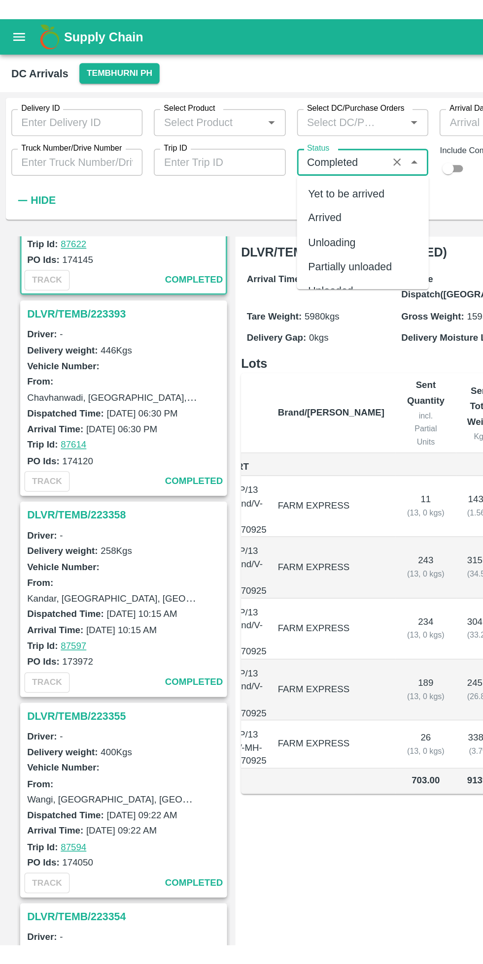
scroll to position [26, 0]
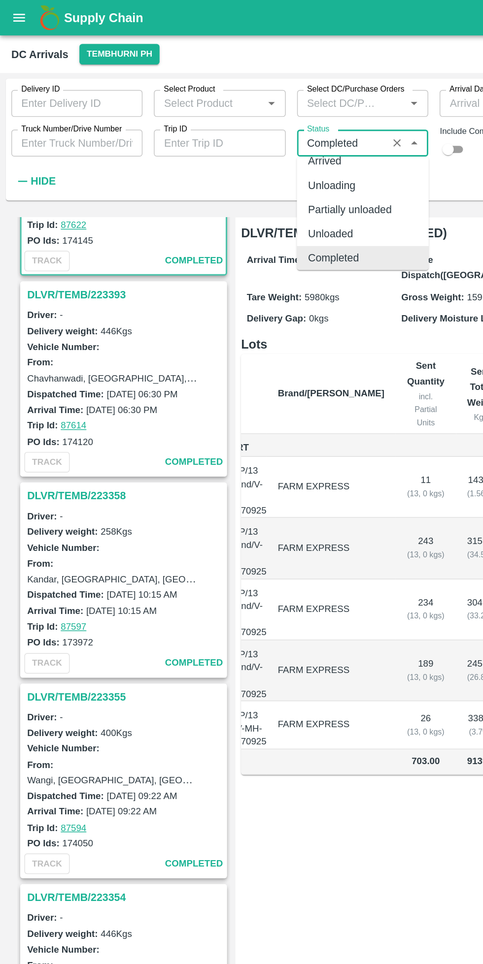
click at [276, 99] on icon "Clear" at bounding box center [275, 99] width 5 height 5
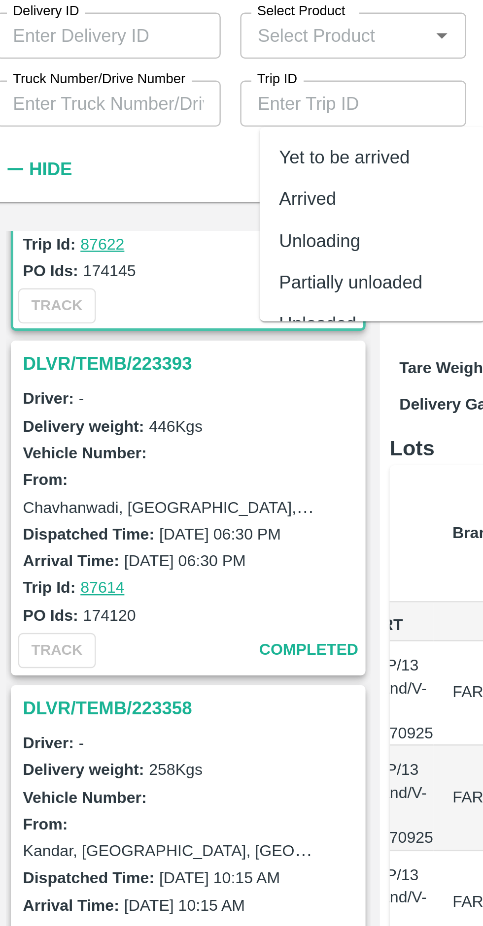
scroll to position [0, 0]
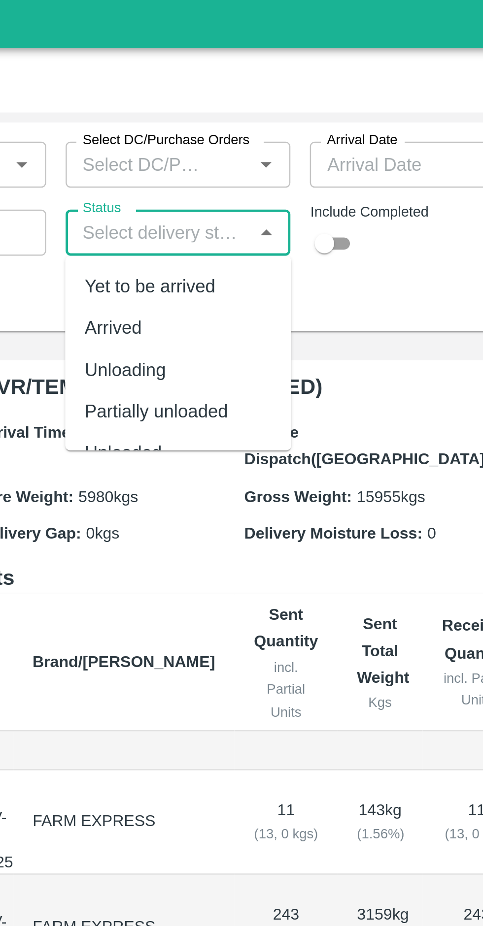
click at [288, 99] on icon "Close" at bounding box center [288, 99] width 4 height 2
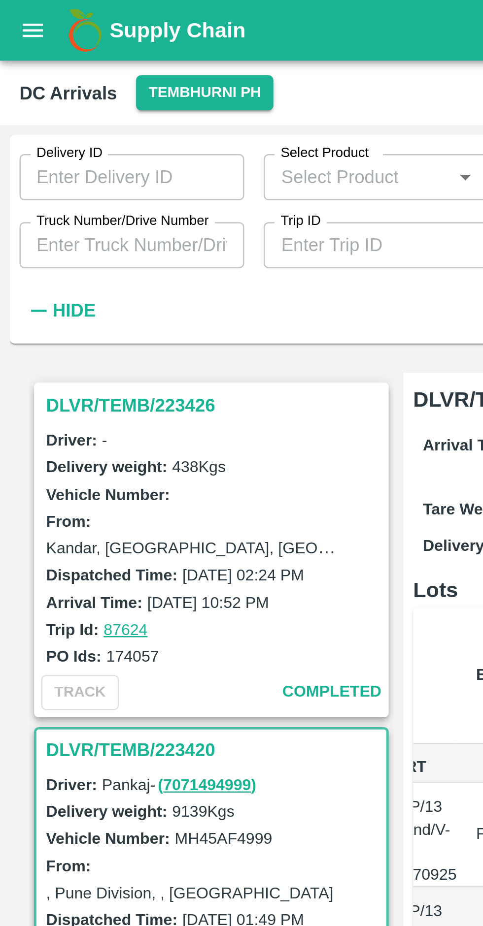
click at [87, 33] on button "Tembhurni PH" at bounding box center [82, 38] width 55 height 14
click at [87, 56] on li "Tembhurni PH" at bounding box center [79, 57] width 68 height 17
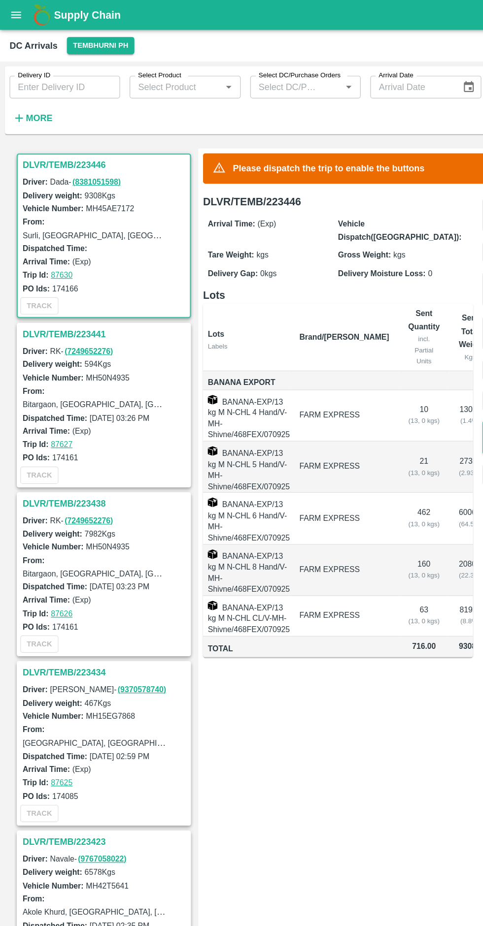
click at [54, 275] on h3 "DLVR/TEMB/223441" at bounding box center [87, 275] width 137 height 13
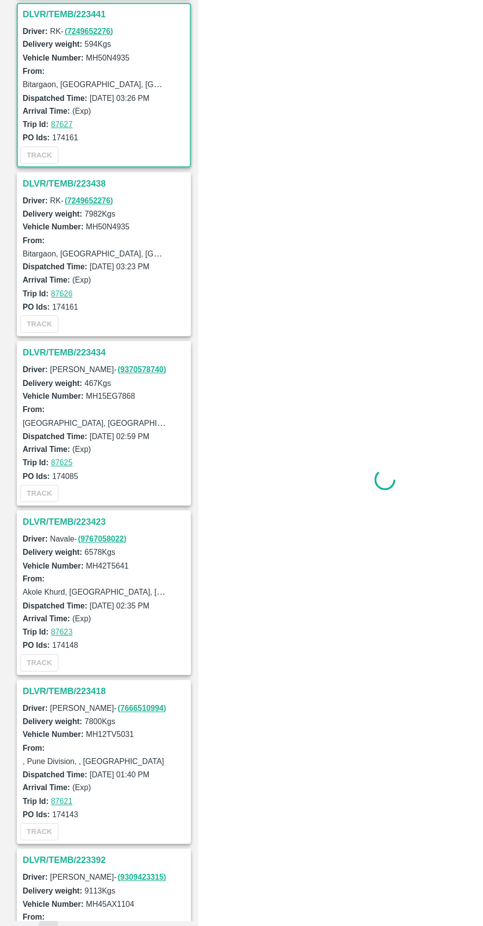
scroll to position [143, 0]
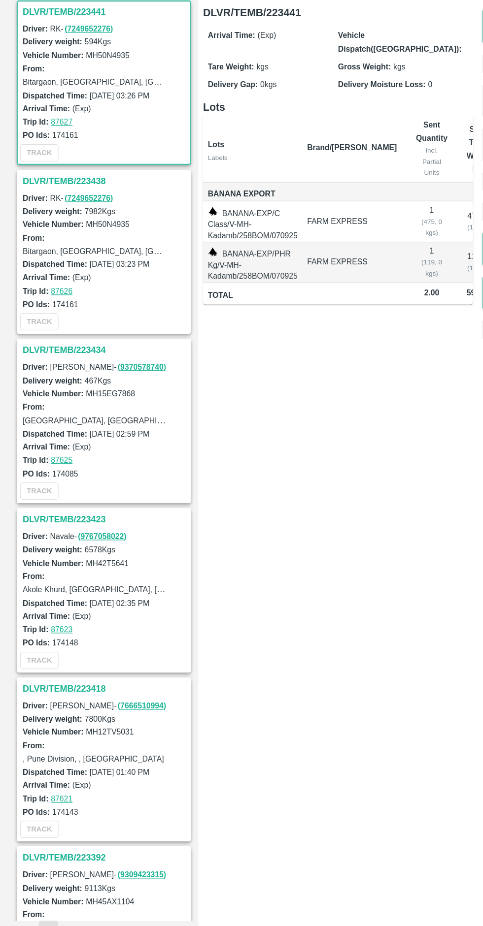
click at [68, 268] on h3 "DLVR/TEMB/223438" at bounding box center [87, 272] width 137 height 13
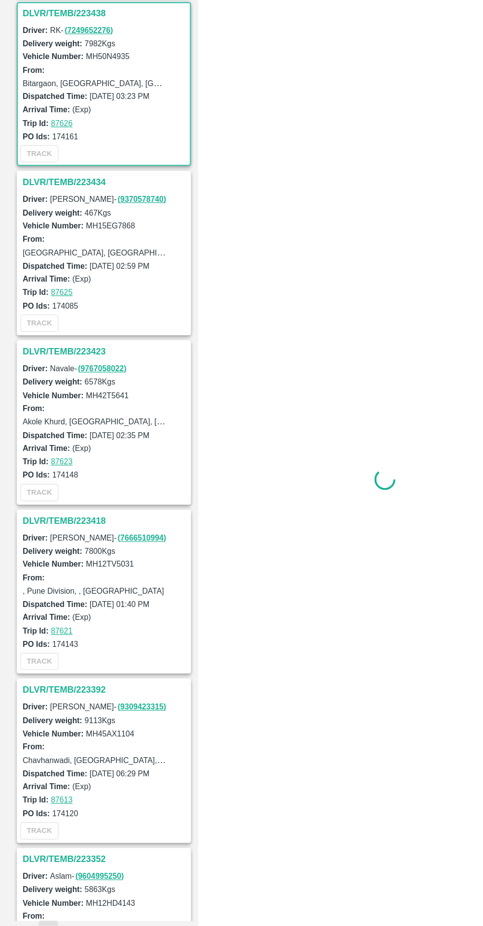
scroll to position [283, 0]
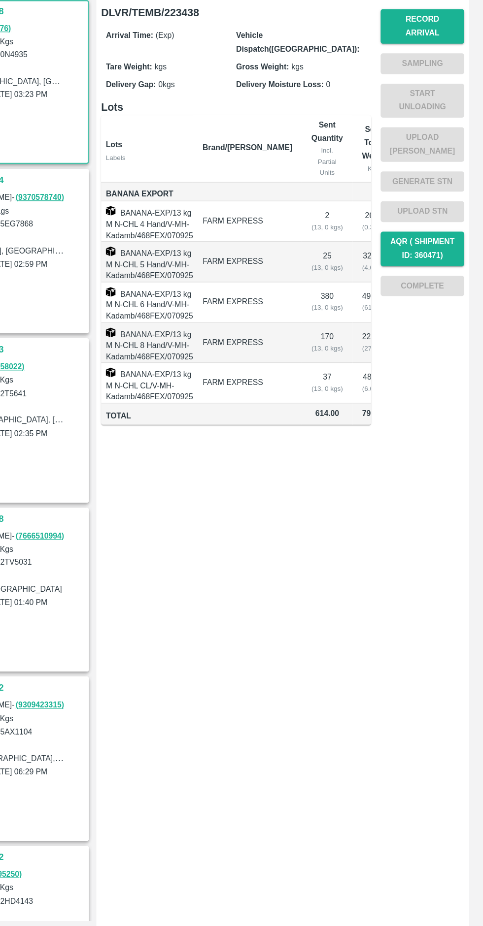
click at [440, 141] on button "Record Arrival" at bounding box center [432, 145] width 69 height 29
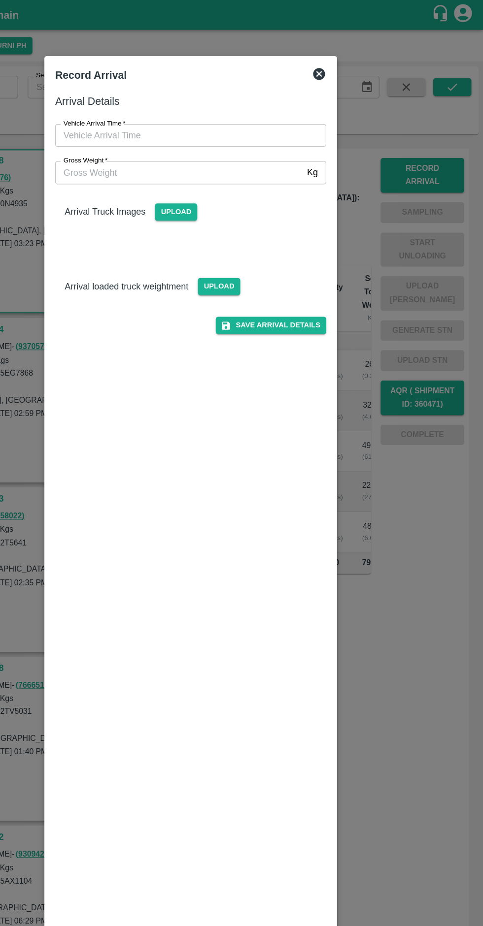
click at [187, 111] on input "Vehicle Arrival Time   *" at bounding box center [238, 111] width 217 height 19
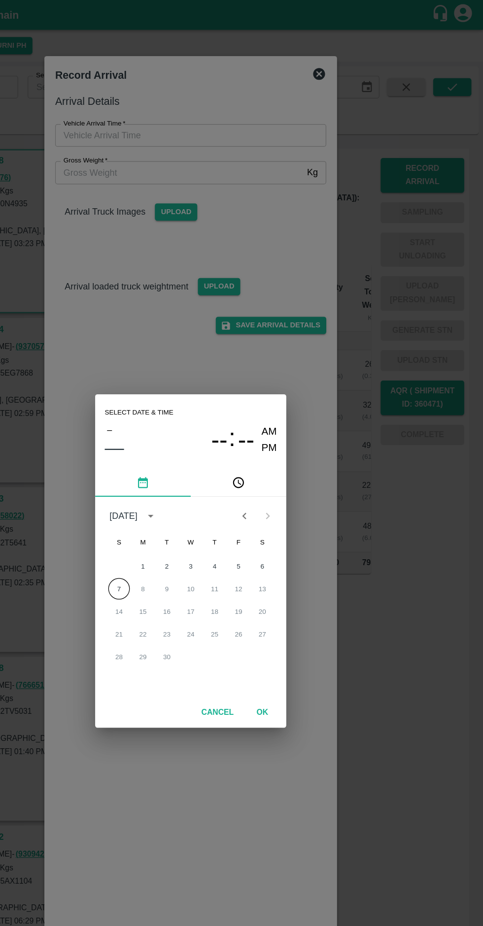
click at [182, 486] on button "7" at bounding box center [182, 486] width 18 height 18
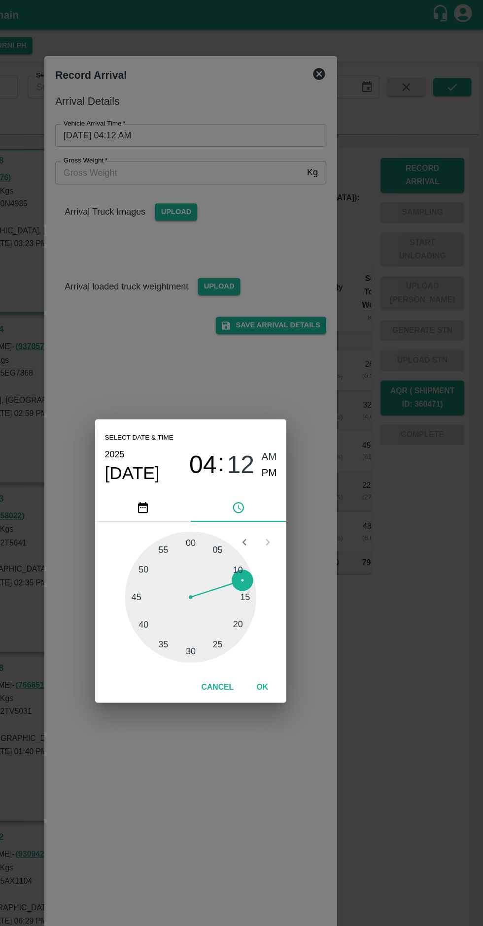
click at [308, 391] on span "PM" at bounding box center [306, 390] width 13 height 13
type input "[DATE] 04:12 PM"
click at [307, 393] on span "PM" at bounding box center [306, 390] width 13 height 13
click at [311, 573] on button "OK" at bounding box center [301, 567] width 32 height 17
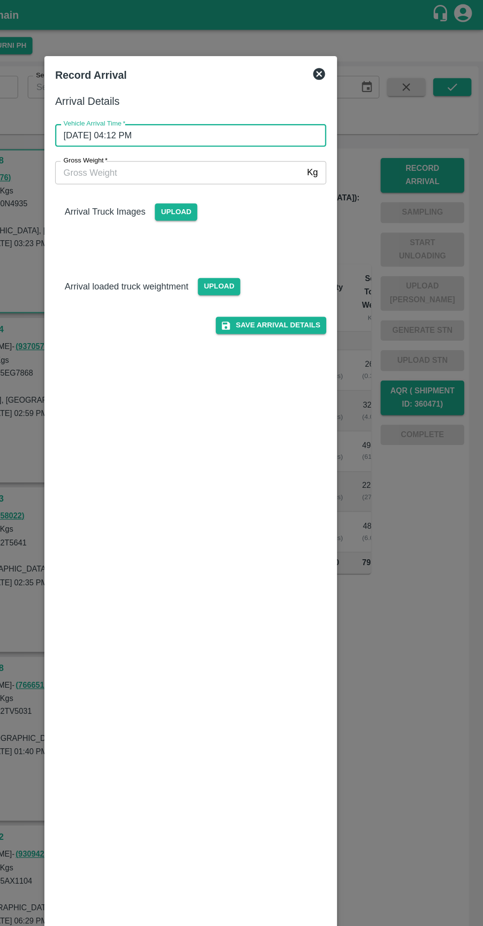
click at [179, 140] on input "Gross Weight   *" at bounding box center [232, 142] width 204 height 19
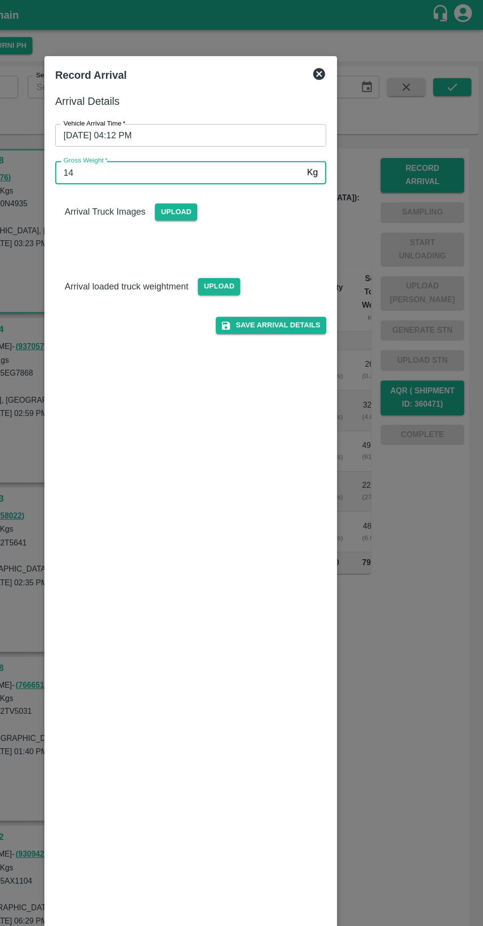
click at [177, 139] on input "14" at bounding box center [232, 142] width 204 height 19
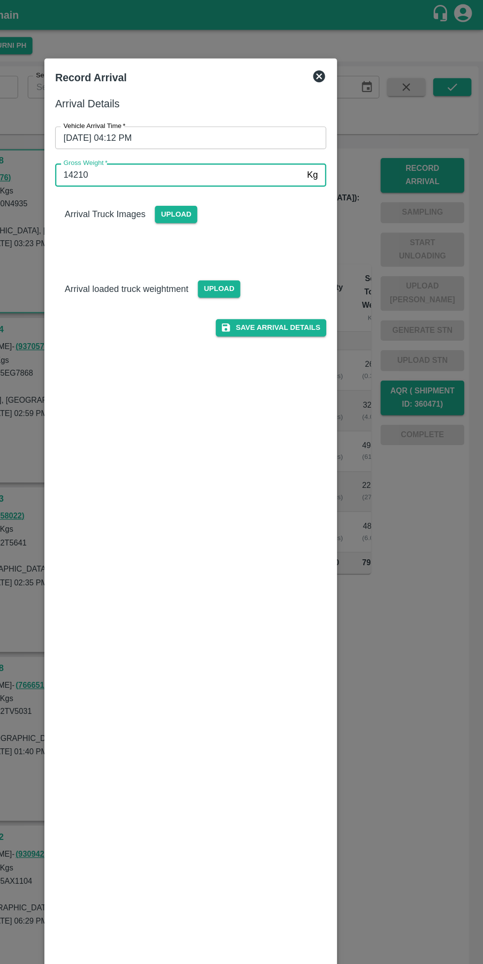
type input "14210"
click at [182, 178] on p "Arrival Truck Images" at bounding box center [170, 176] width 66 height 11
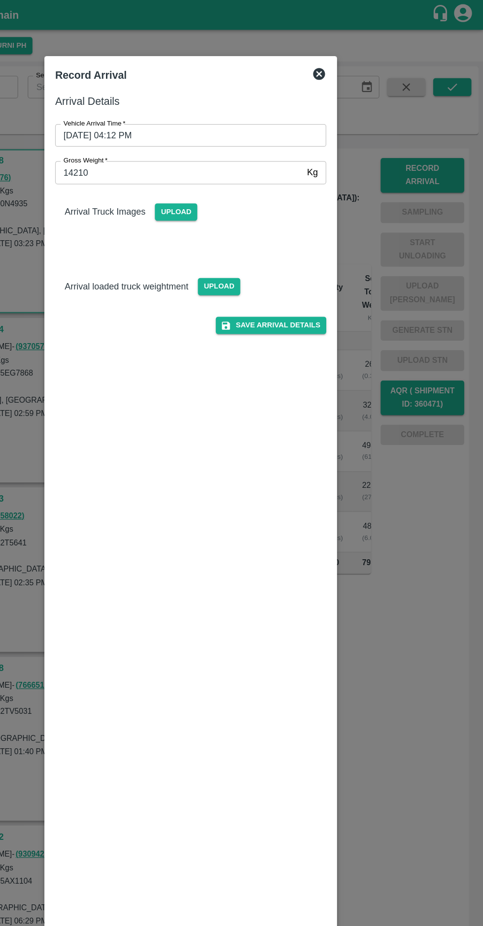
click at [217, 182] on span "Upload" at bounding box center [229, 175] width 35 height 14
click at [0, 0] on input "Upload" at bounding box center [0, 0] width 0 height 0
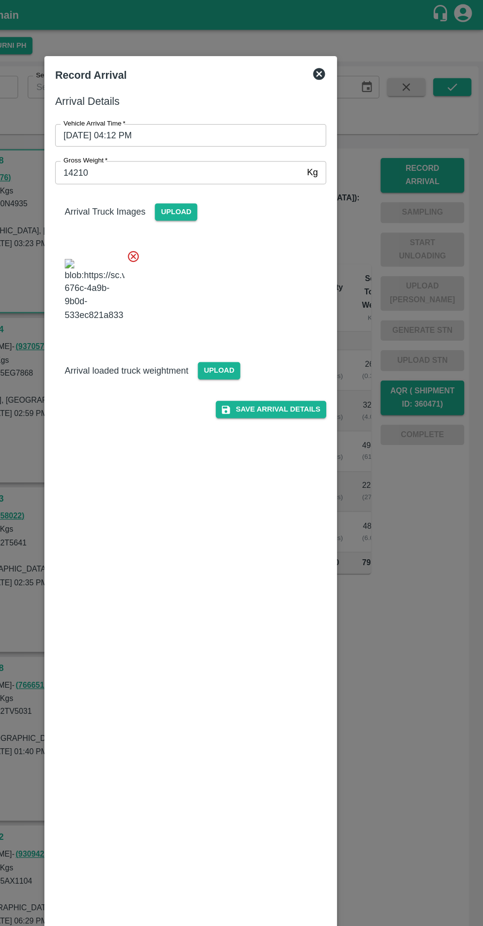
click at [254, 313] on span "Upload" at bounding box center [264, 306] width 35 height 14
click at [0, 0] on input "Upload" at bounding box center [0, 0] width 0 height 0
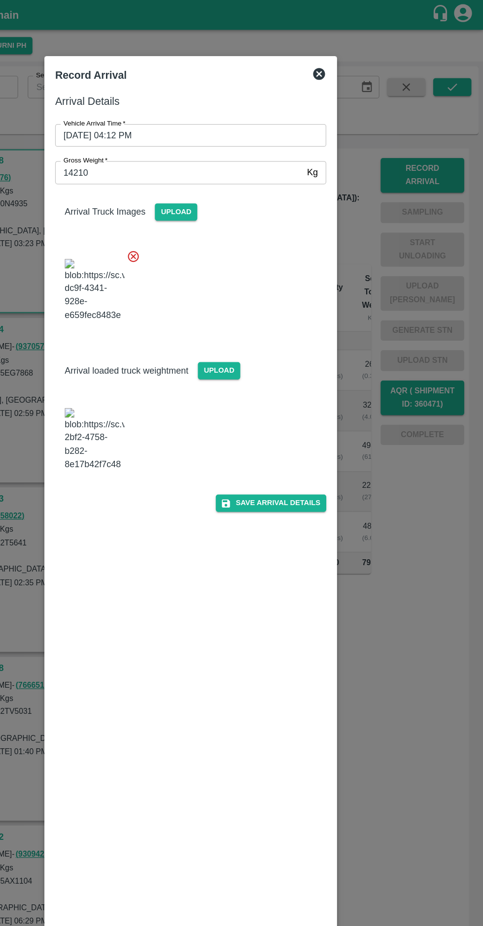
click at [178, 389] on img at bounding box center [161, 363] width 49 height 52
click at [170, 389] on img at bounding box center [161, 363] width 49 height 52
click at [310, 423] on button "Save Arrival Details" at bounding box center [307, 415] width 91 height 14
